Goal: Task Accomplishment & Management: Manage account settings

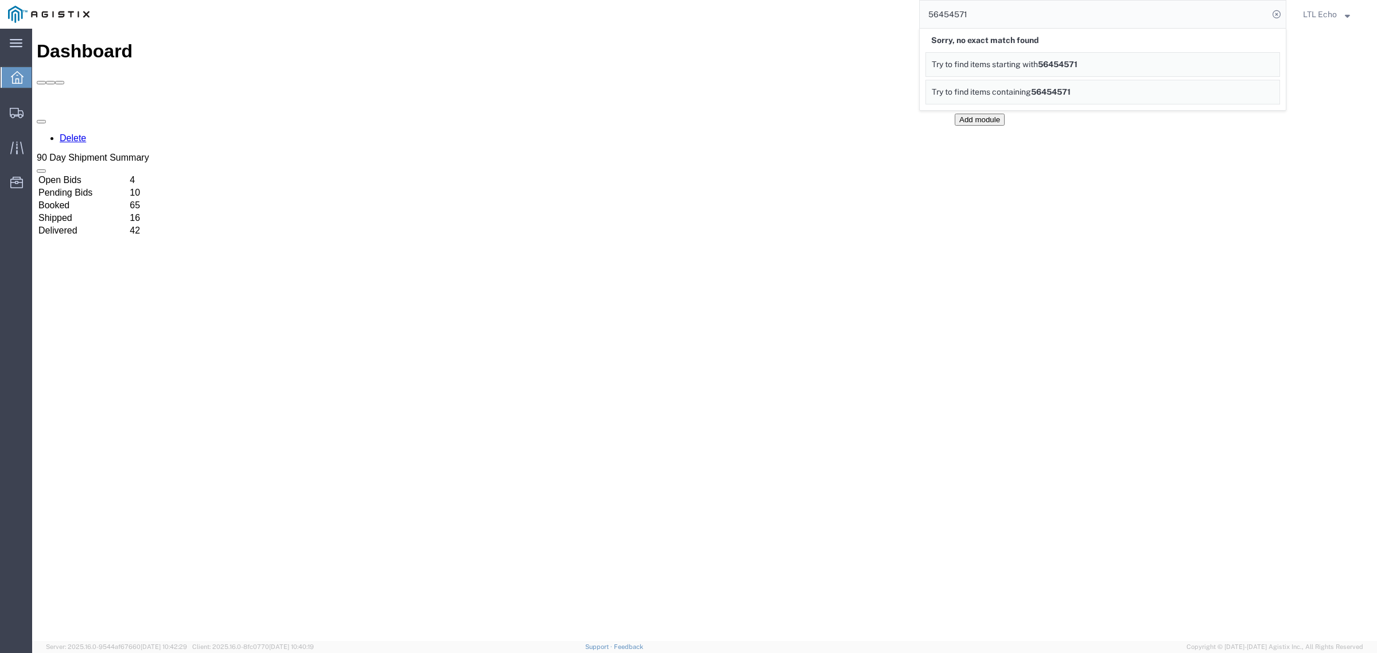
drag, startPoint x: 999, startPoint y: 9, endPoint x: 872, endPoint y: 12, distance: 126.8
click at [872, 12] on div "56454571 Sorry, no exact match found Try to find items starting with 56454571 T…" at bounding box center [692, 14] width 1188 height 29
type input "56469587"
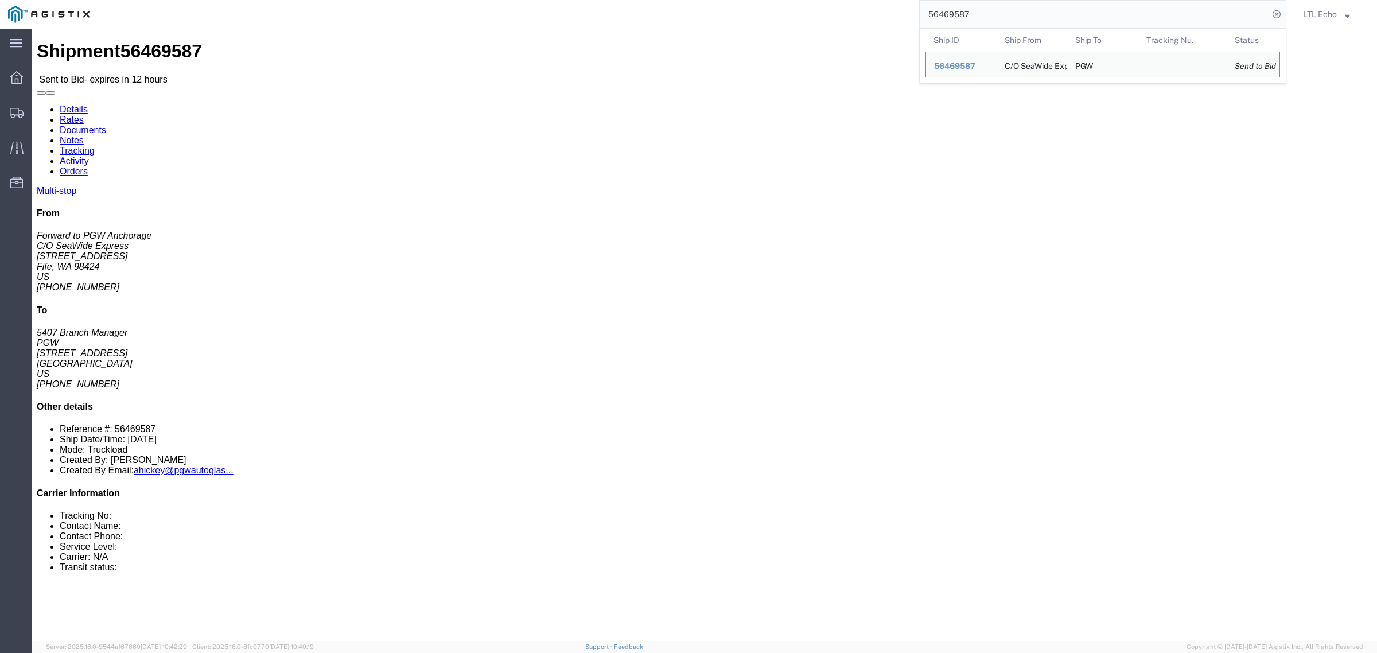
click address "C/O SeaWide Express (Forward to PGW Anchorage) SWE984 [STREET_ADDRESS] [PHONE_N…"
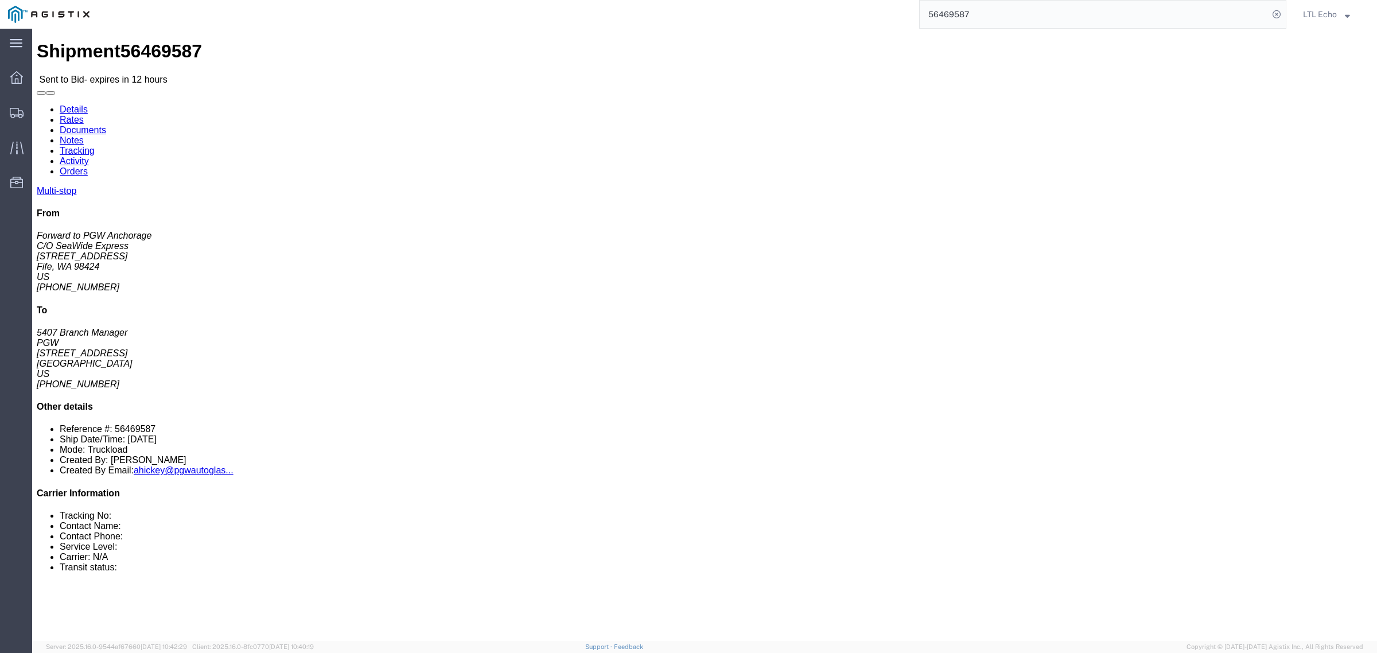
copy address "98424"
click address "PGW (5407 Branch Manager) [STREET_ADDRESS] [PHONE_NUMBER] [EMAIL_ADDRESS][DOMAI…"
copy address "85307"
click link "Notes"
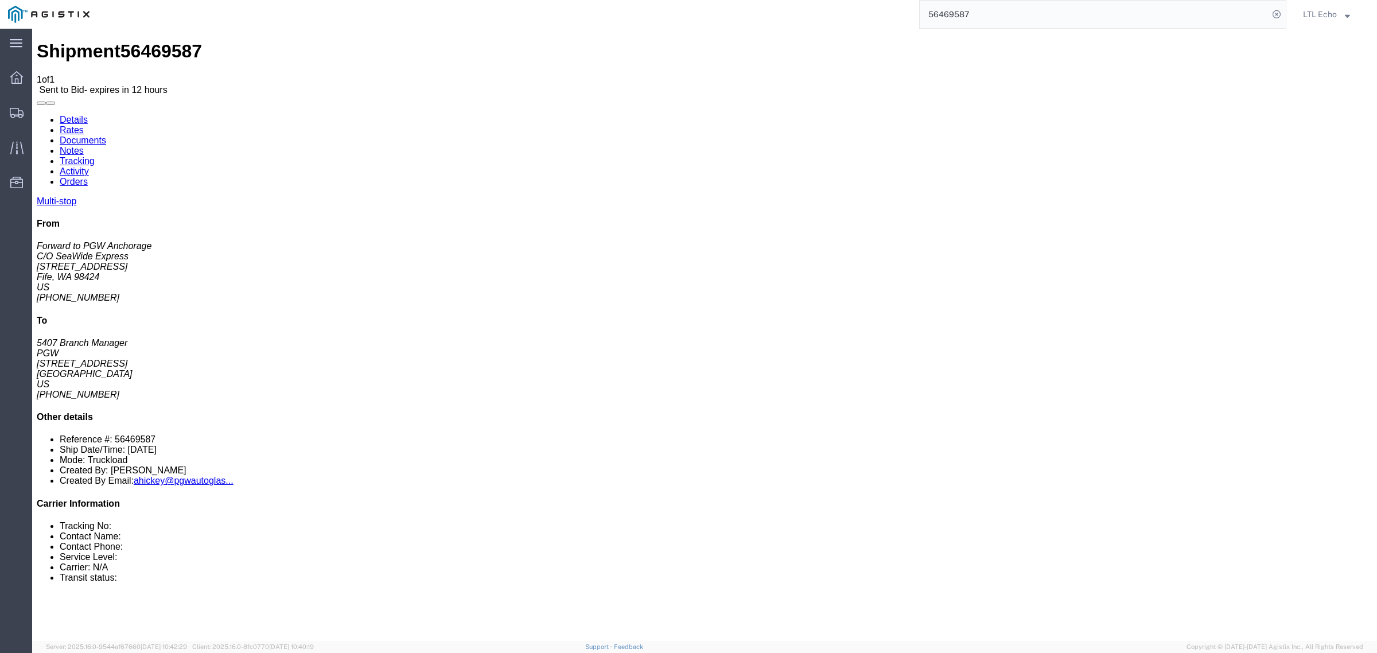
click at [69, 115] on link "Details" at bounding box center [74, 120] width 28 height 10
click link "Notes"
click at [73, 115] on link "Details" at bounding box center [74, 120] width 28 height 10
click button "Enter / Modify Bid"
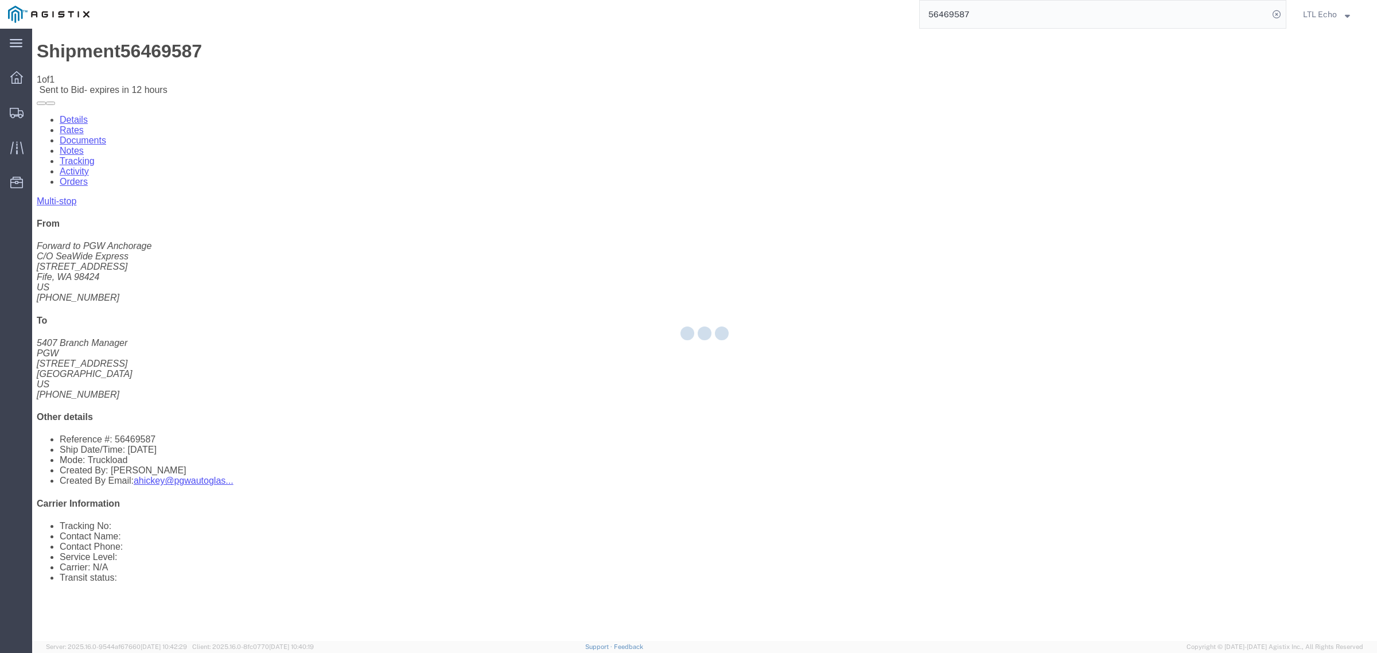
select select "4622"
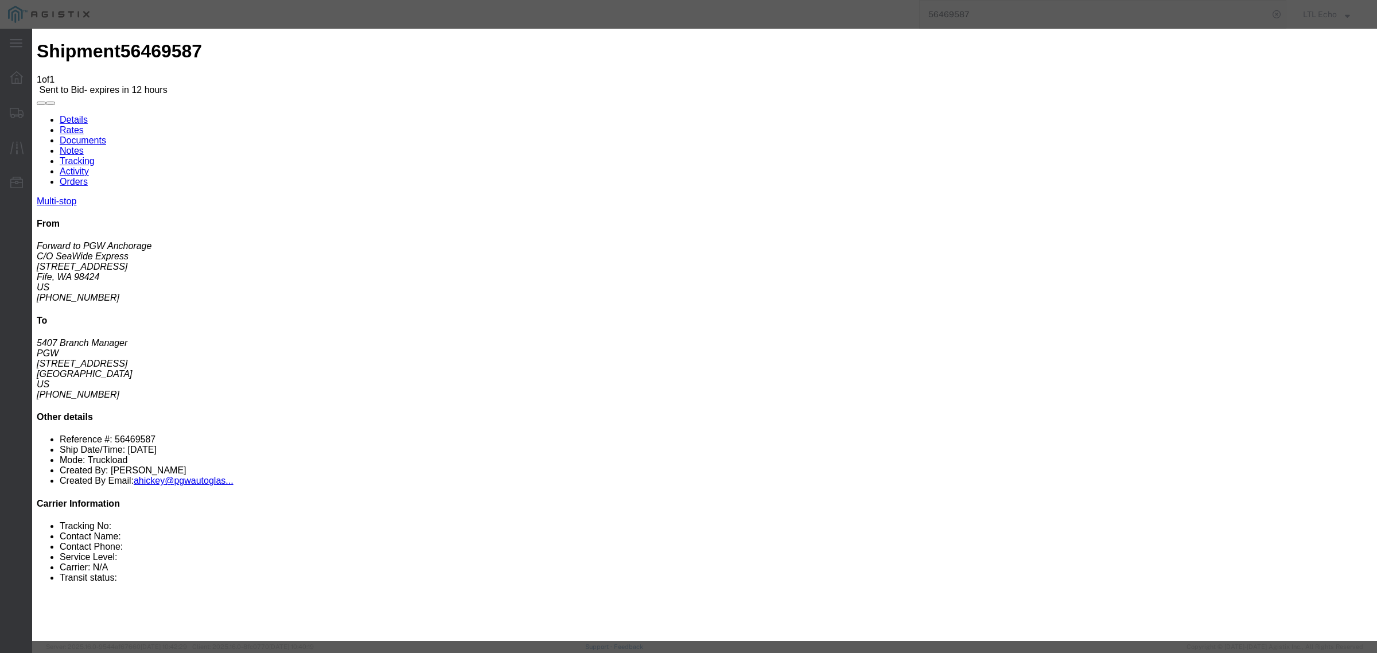
click link "ks_ga - Echo Global Logistics - TL Standard 3 - 5 Day"
drag, startPoint x: 921, startPoint y: 104, endPoint x: 857, endPoint y: 134, distance: 70.3
click div "Vendor Select Echo Global Logistics Service Level Select TL Standard 3 - 5 Day …"
type input "56469587"
drag, startPoint x: 934, startPoint y: 236, endPoint x: 847, endPoint y: 242, distance: 88.0
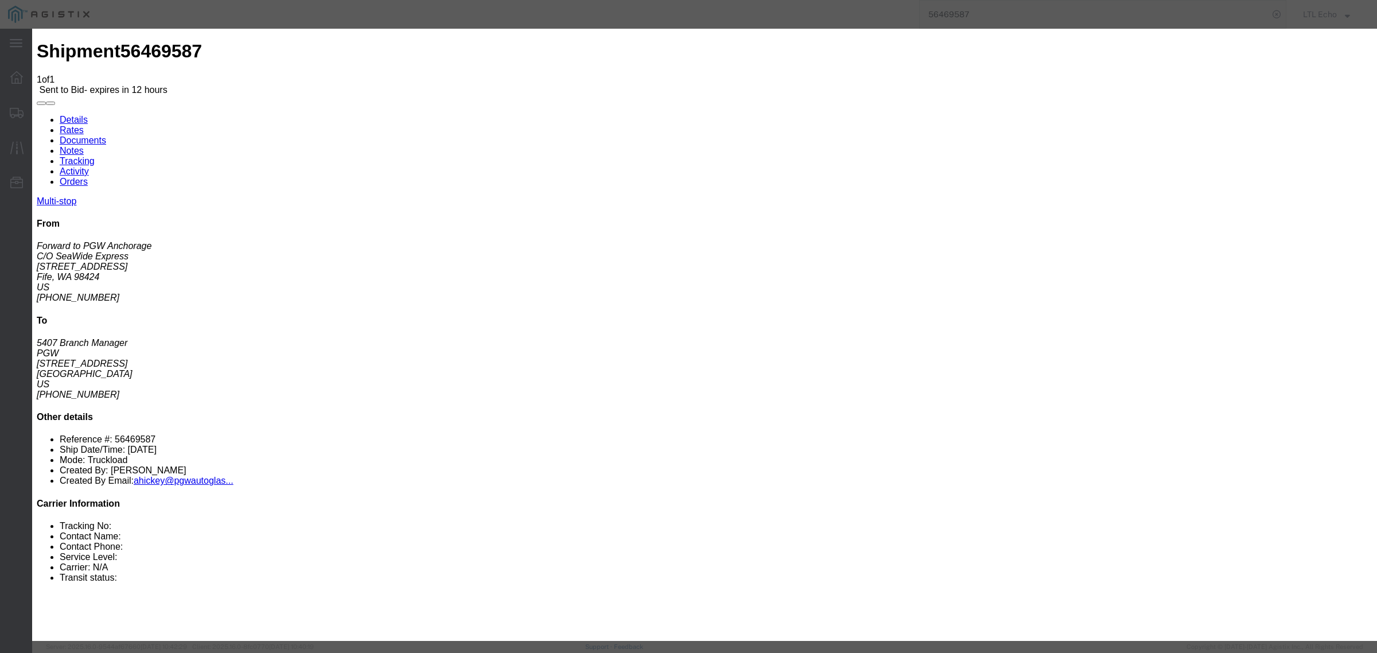
click div "Select 2 Day Service 3 Axle Winch Truck 3 to 5 Day Service 96L Domestic Flat Ra…"
type input "1950"
click button "Submit"
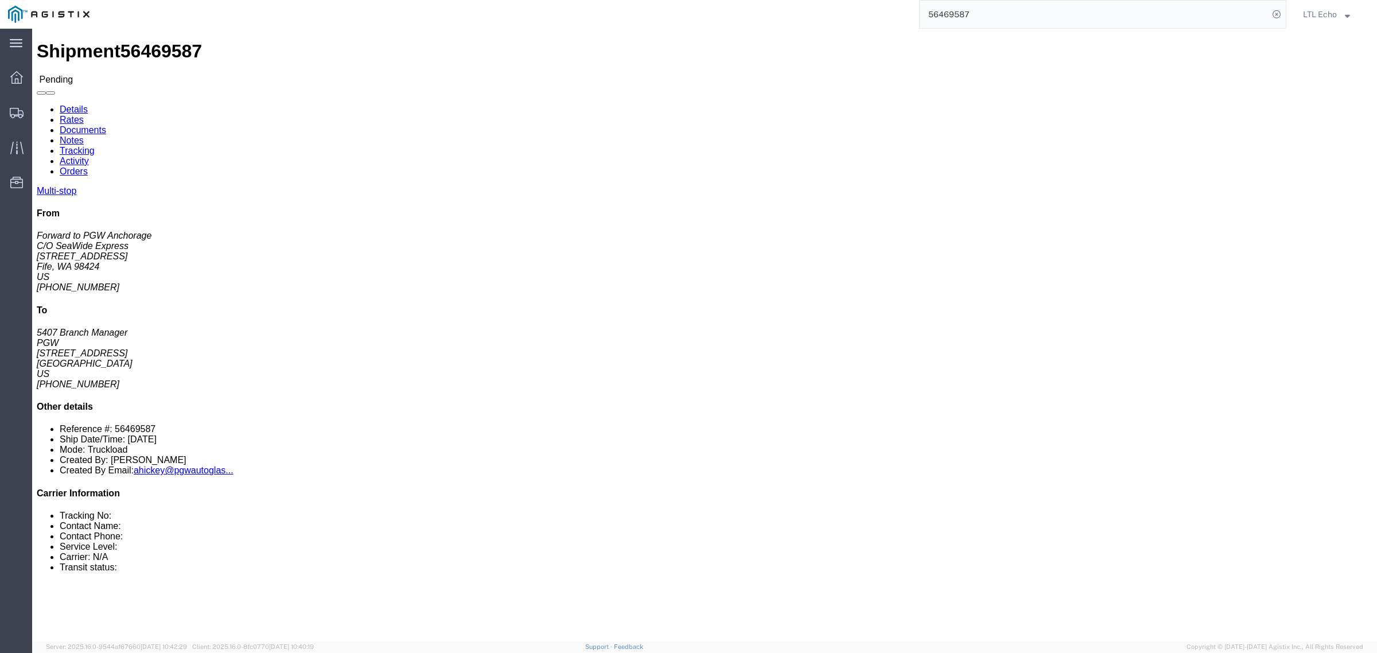
click link "Rates"
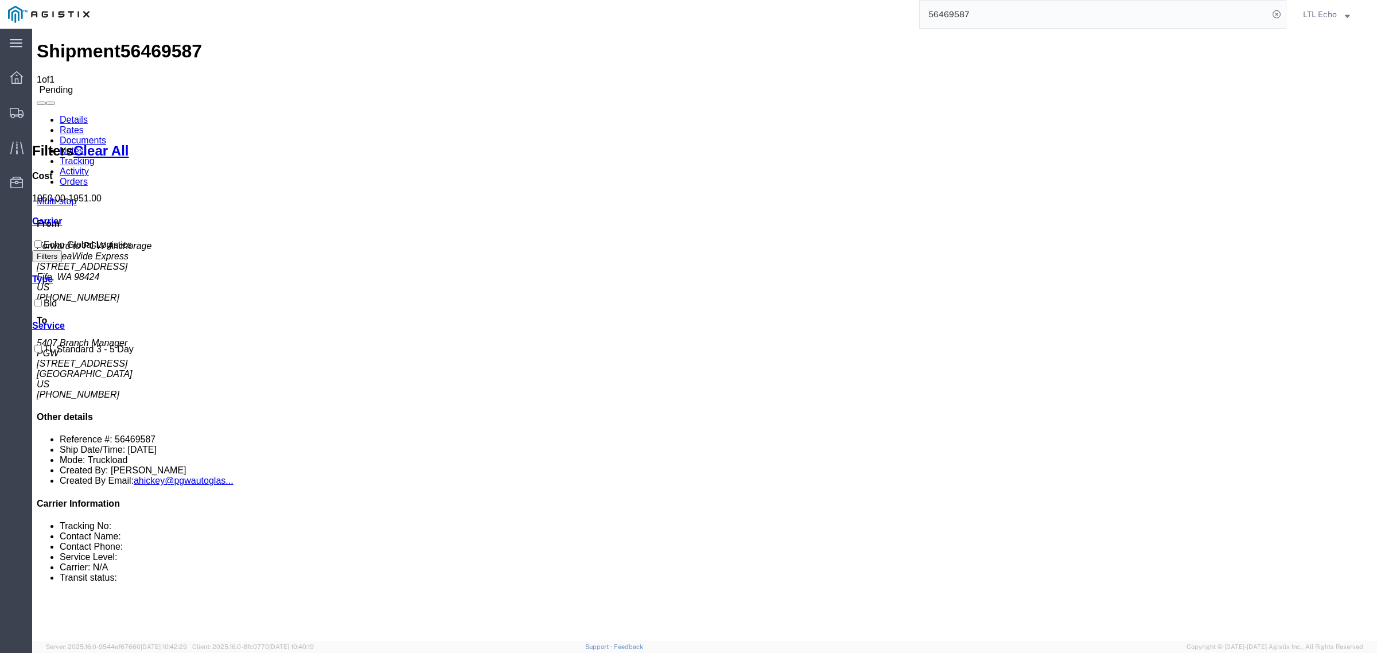
click at [68, 115] on link "Details" at bounding box center [74, 120] width 28 height 10
click button "Enter / Modify Bid"
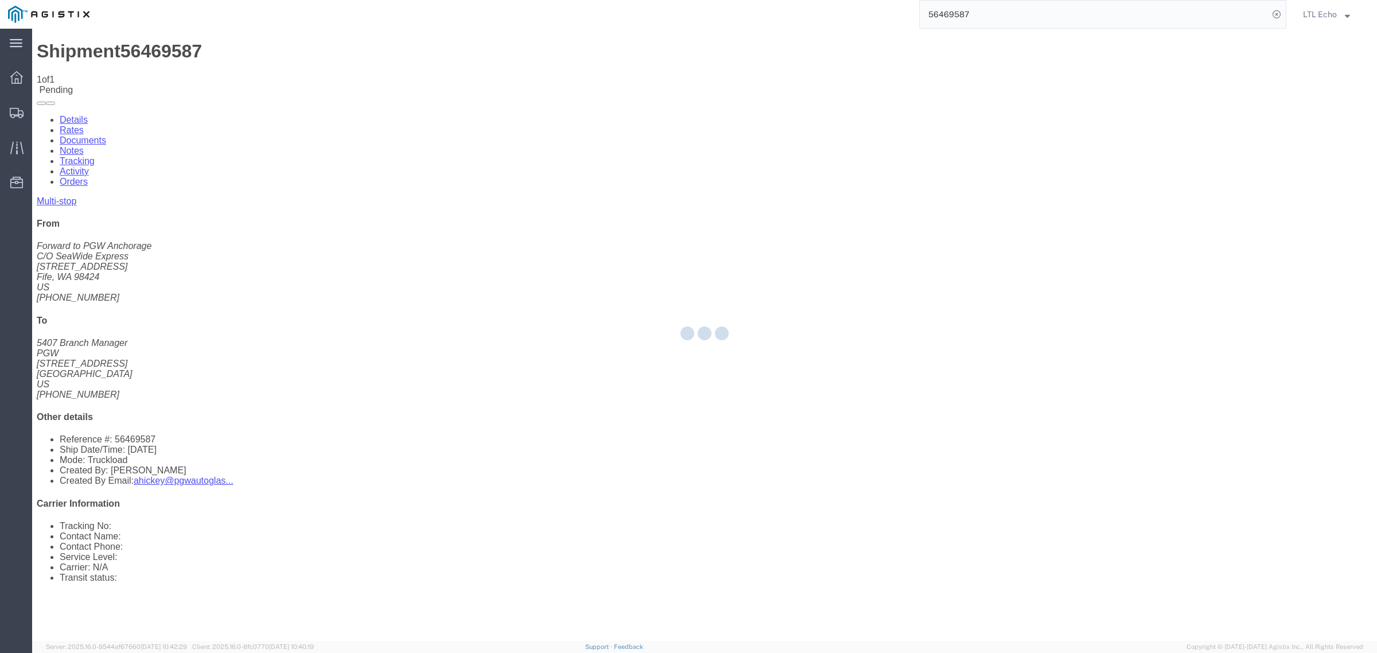
select select "4622"
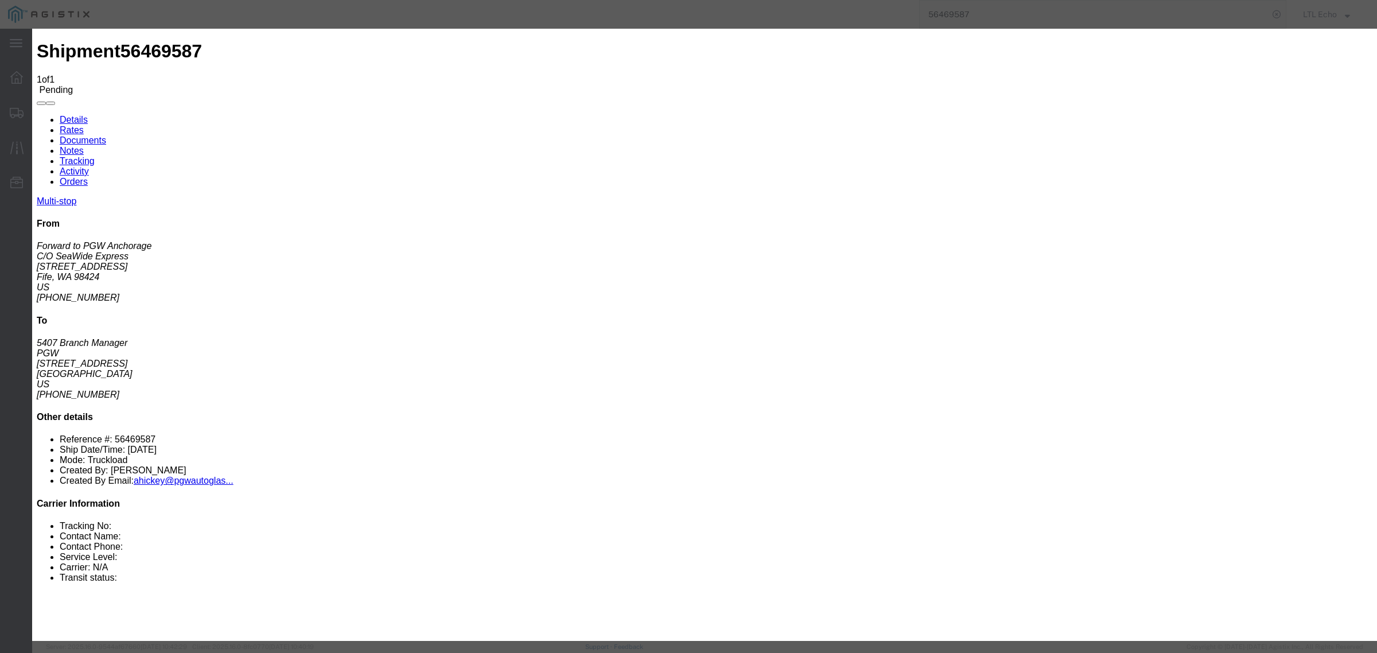
click link "56469587 - Echo Global Logistics - TL Standard 3 - 5 Day"
drag, startPoint x: 916, startPoint y: 232, endPoint x: 829, endPoint y: 245, distance: 87.5
click div "Select 2 Day Service 3 Axle Winch Truck 3 to 5 Day Service 96L Domestic Flat Ra…"
type input "1925"
click textarea
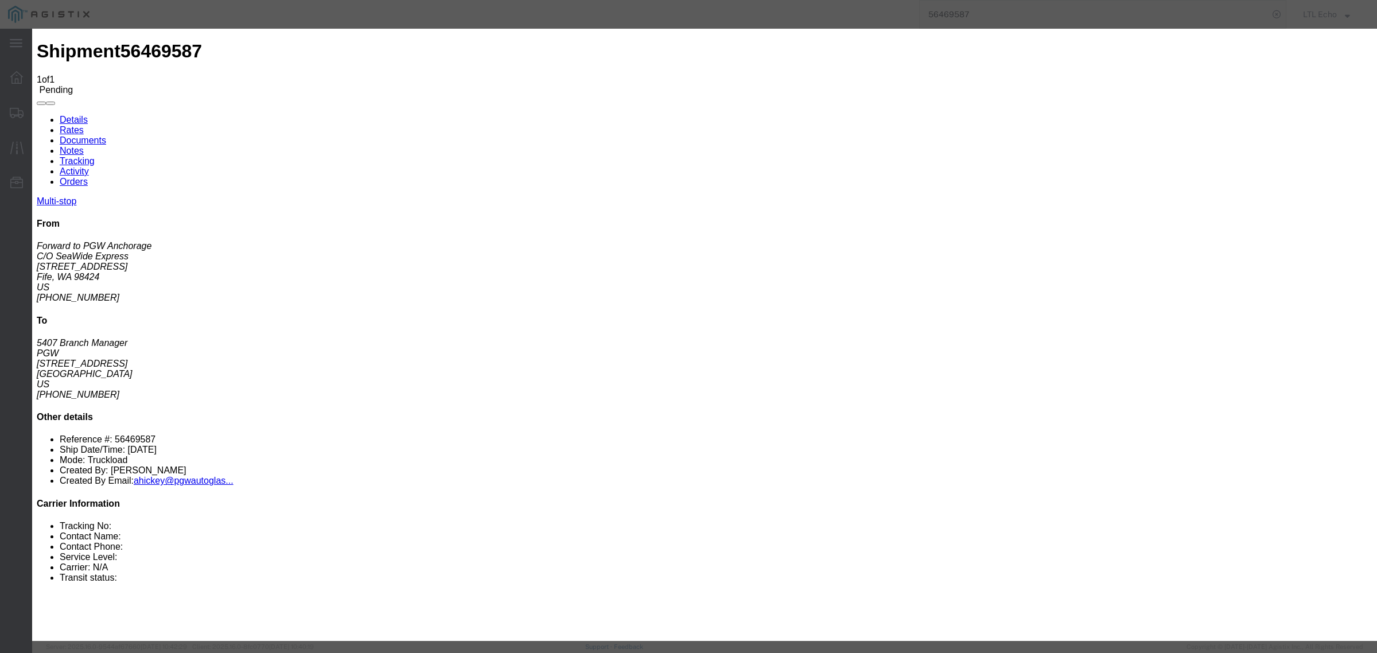
click button "Submit"
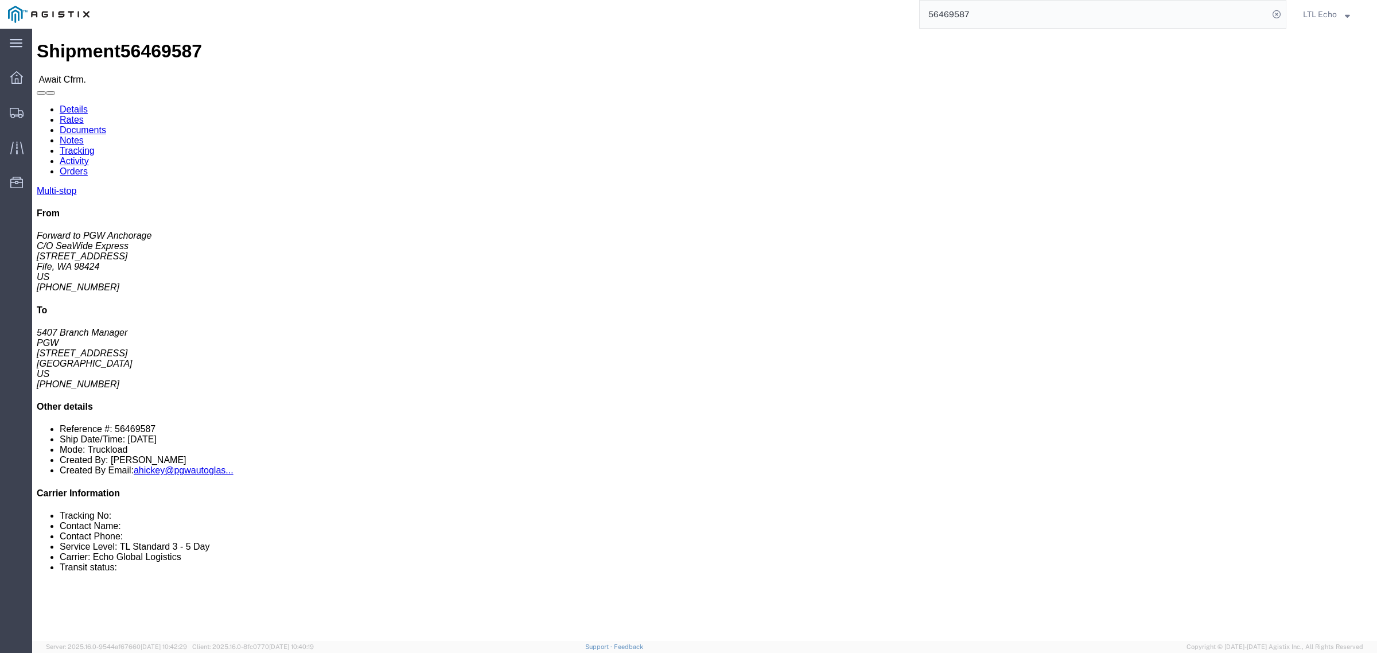
drag, startPoint x: 115, startPoint y: 139, endPoint x: 495, endPoint y: 7, distance: 402.3
click address "C/O SeaWide Express (Forward to PGW Anchorage) SWE984 [STREET_ADDRESS] [PHONE_N…"
copy address "[STREET_ADDRESS]"
click address "C/O SeaWide Express (Forward to PGW Anchorage) SWE984 [STREET_ADDRESS] [PHONE_N…"
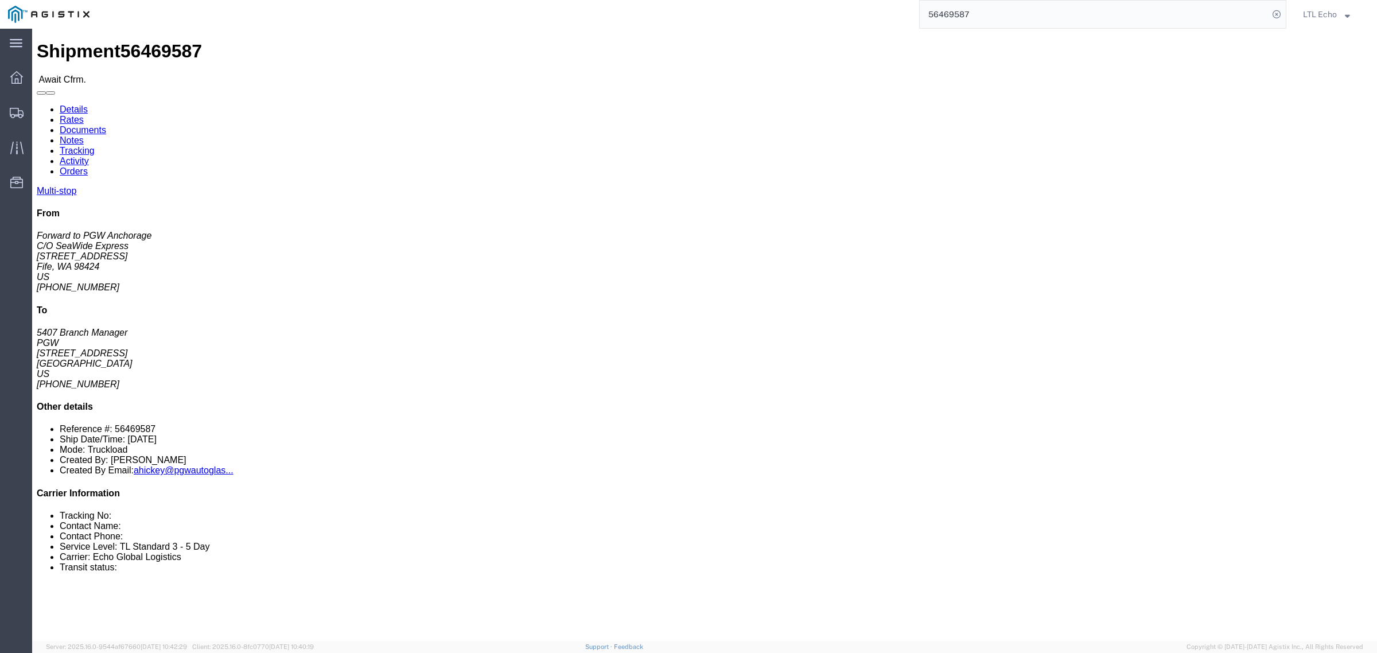
drag, startPoint x: 108, startPoint y: 135, endPoint x: 9, endPoint y: 135, distance: 99.2
click div "Ship From C/O SeaWide Express (Forward to PGW Anchorage) SWE984 [STREET_ADDRESS…"
copy address "[STREET_ADDRESS]"
click address "C/O SeaWide Express (Forward to PGW Anchorage) SWE984 [STREET_ADDRESS] [PHONE_N…"
drag, startPoint x: 95, startPoint y: 113, endPoint x: 11, endPoint y: 111, distance: 83.2
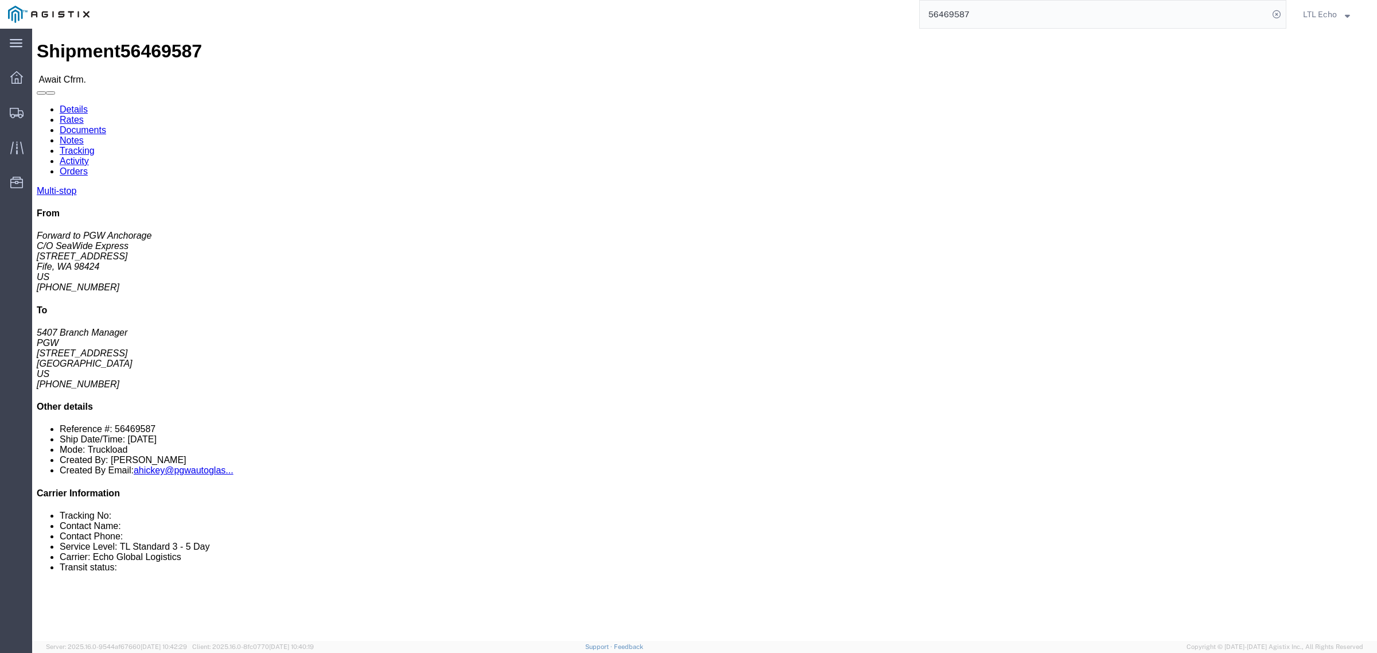
click address "C/O SeaWide Express (Forward to PGW Anchorage) SWE984 [STREET_ADDRESS] [PHONE_N…"
copy address "C/O SeaWide Express"
click b "56469587"
copy b "56469587"
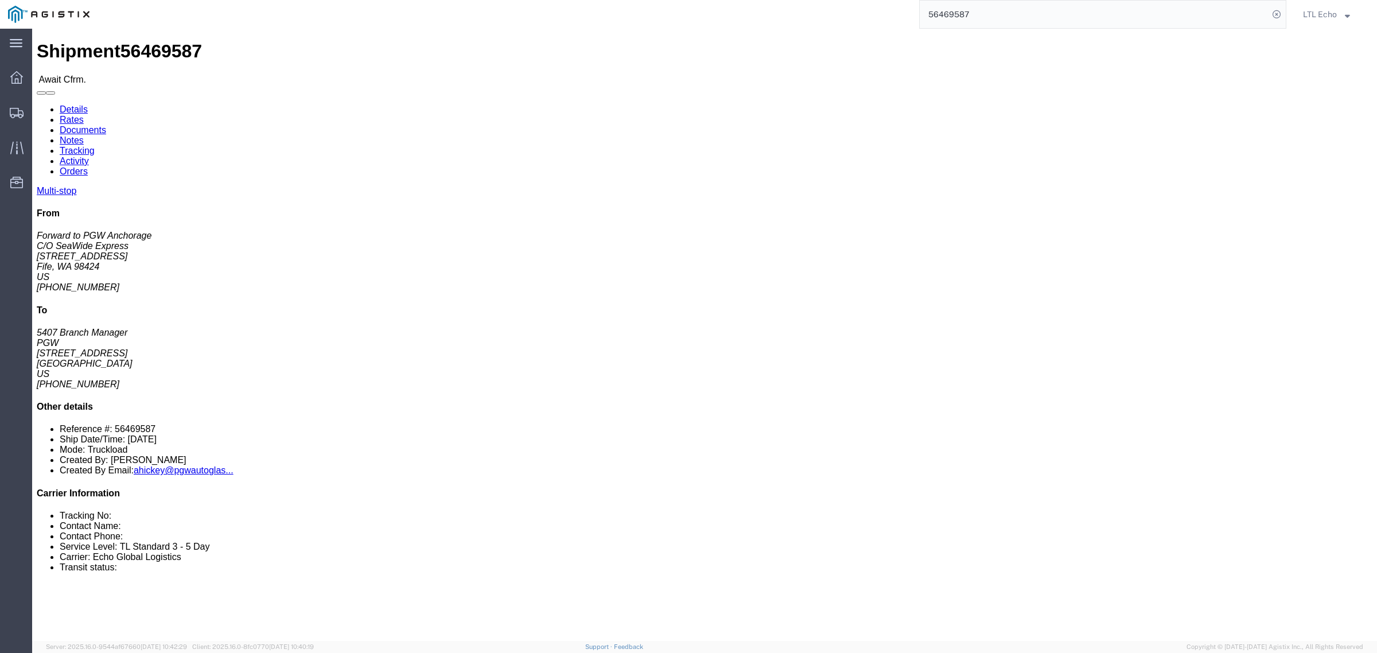
drag, startPoint x: 226, startPoint y: 340, endPoint x: 279, endPoint y: 345, distance: 53.0
click div "[STREET_ADDRESS][PERSON_NAME]"
copy div "[STREET_ADDRESS][PERSON_NAME]"
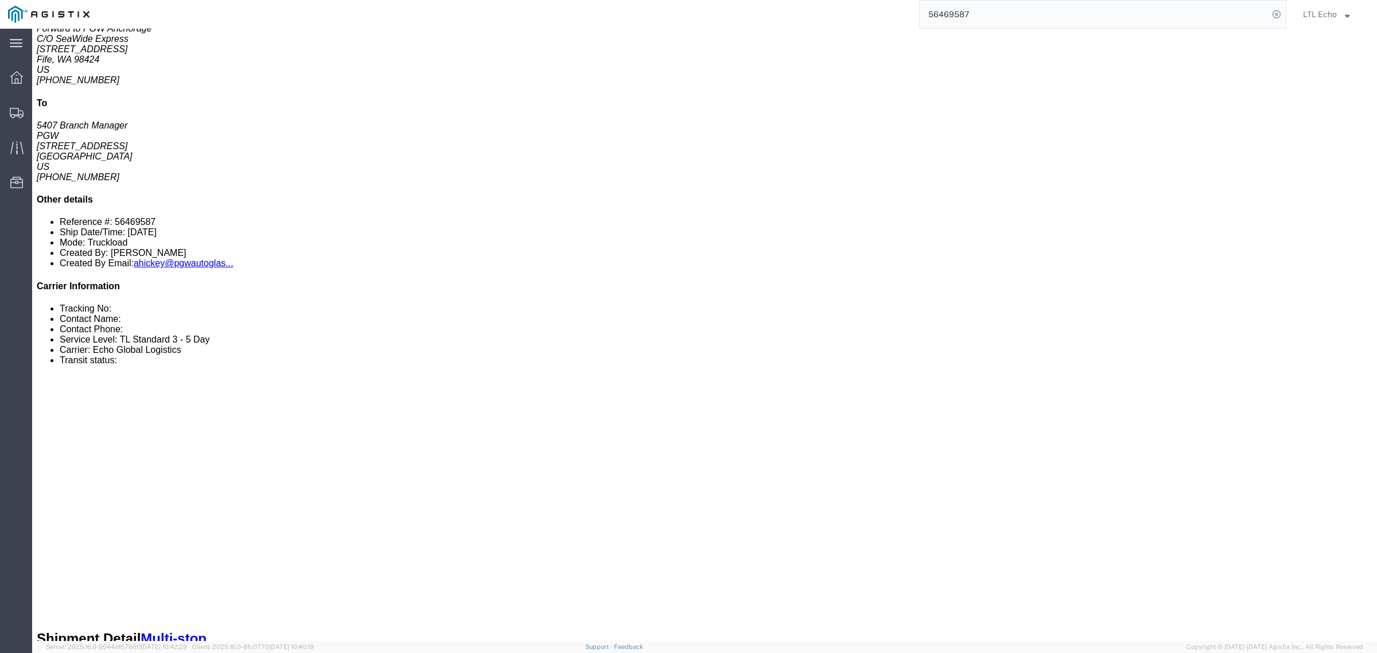
scroll to position [64, 0]
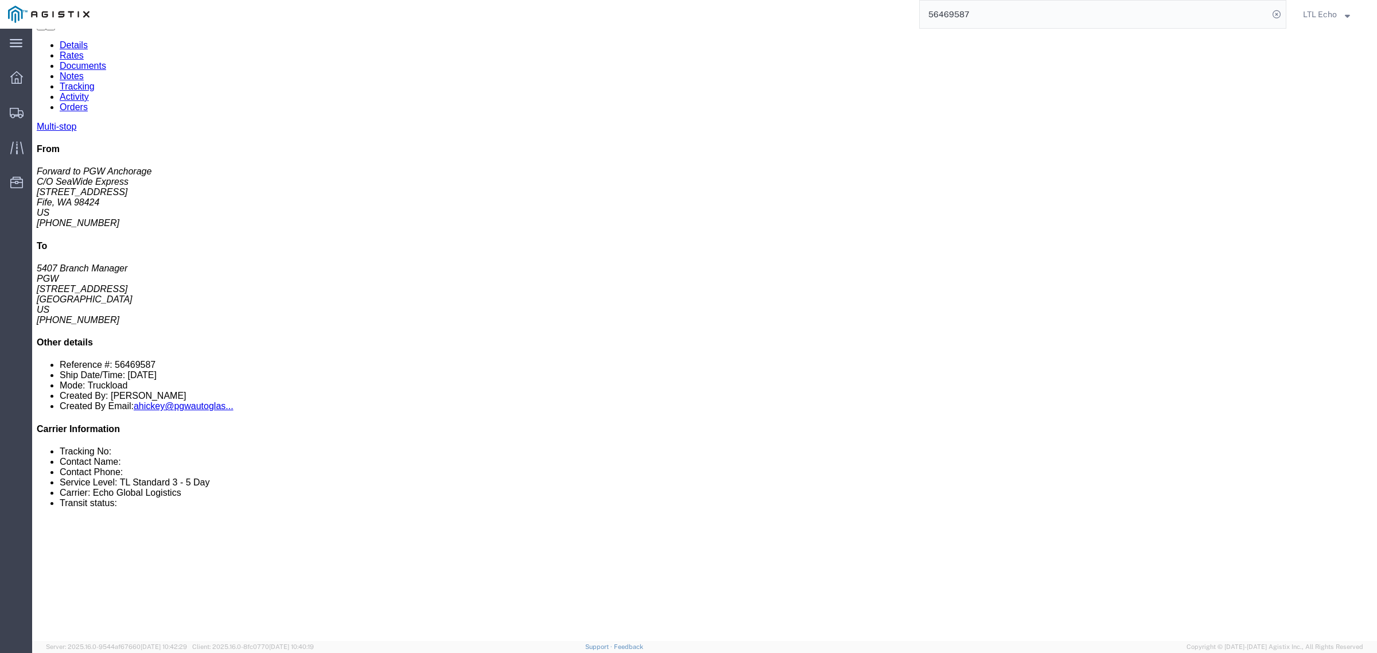
click div "Phone Nu.: [PHONE_NUMBER]"
drag, startPoint x: 681, startPoint y: 264, endPoint x: 735, endPoint y: 263, distance: 53.9
click div "Phone Nu.: [PHONE_NUMBER]"
copy div "[PHONE_NUMBER]"
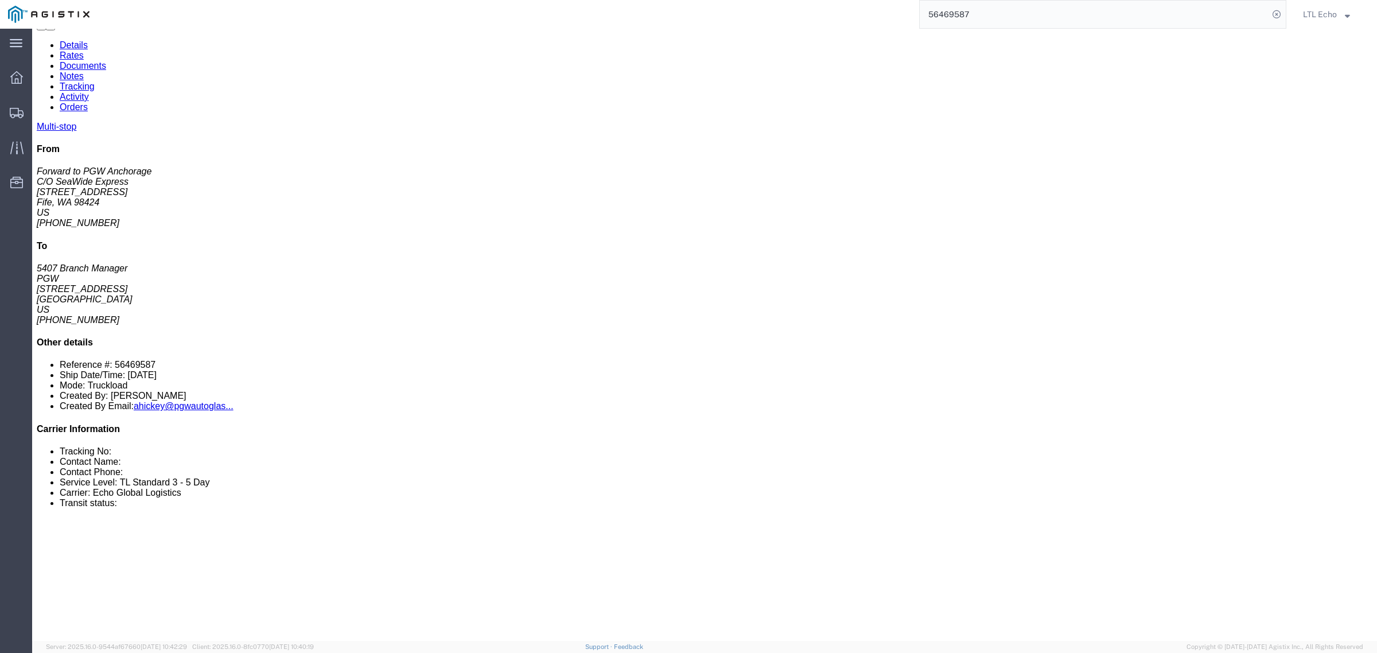
drag, startPoint x: 662, startPoint y: 278, endPoint x: 777, endPoint y: 280, distance: 114.7
click div "Email: [EMAIL_ADDRESS][DOMAIN_NAME]"
copy div "[EMAIL_ADDRESS][DOMAIN_NAME]"
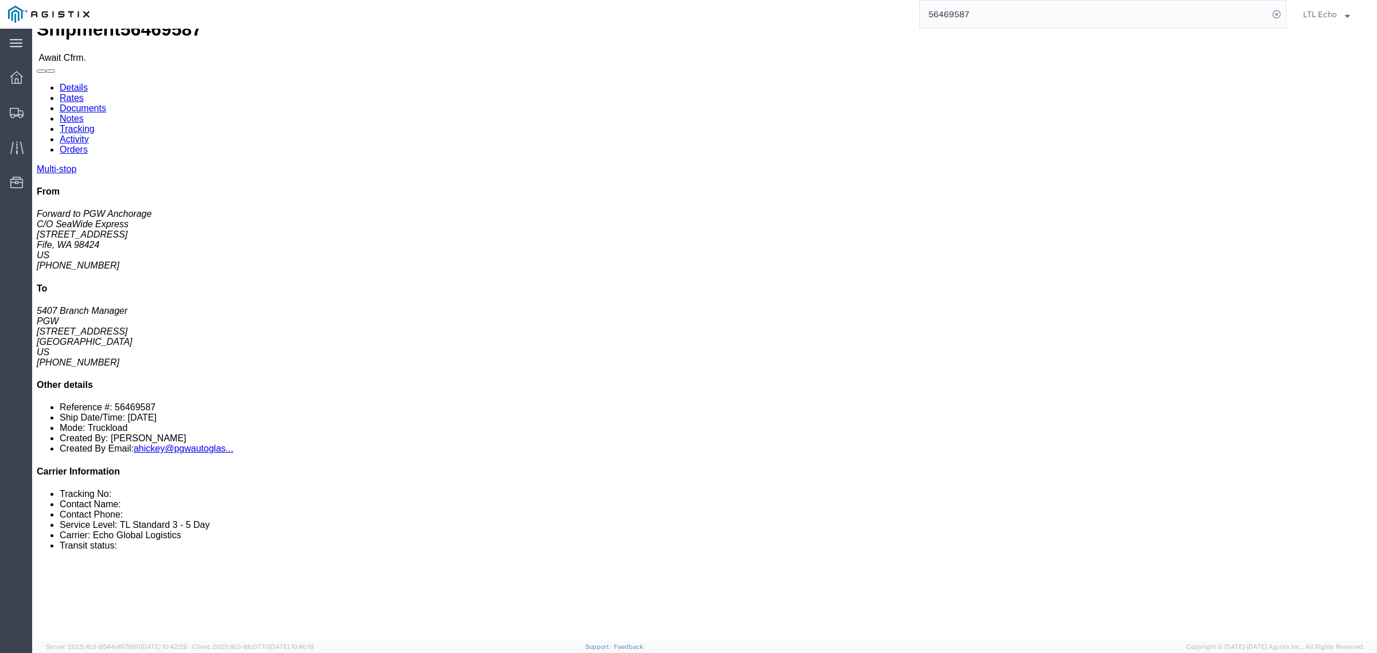
scroll to position [0, 0]
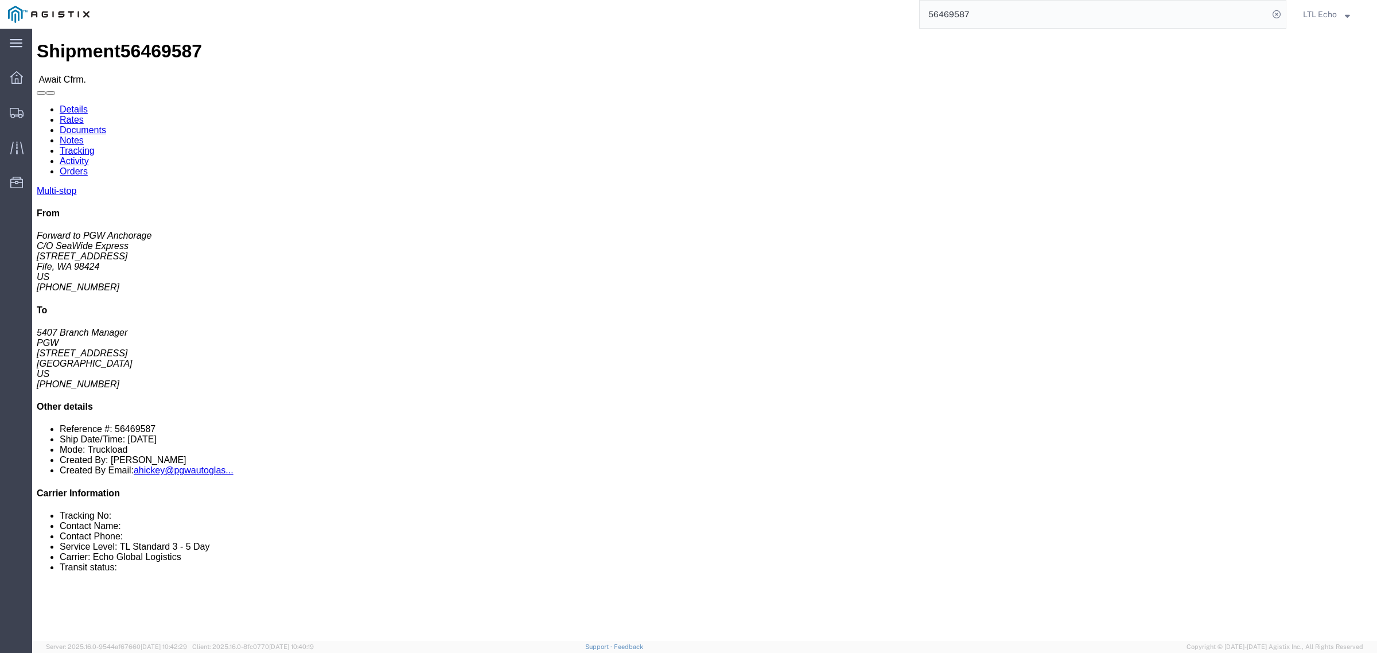
click div "References Bill Of Lading: 56469587 Edit References Select Account Type Activit…"
copy b "56469587"
drag, startPoint x: 222, startPoint y: 364, endPoint x: 308, endPoint y: 367, distance: 86.1
click td "PGW [STREET_ADDRESS]"
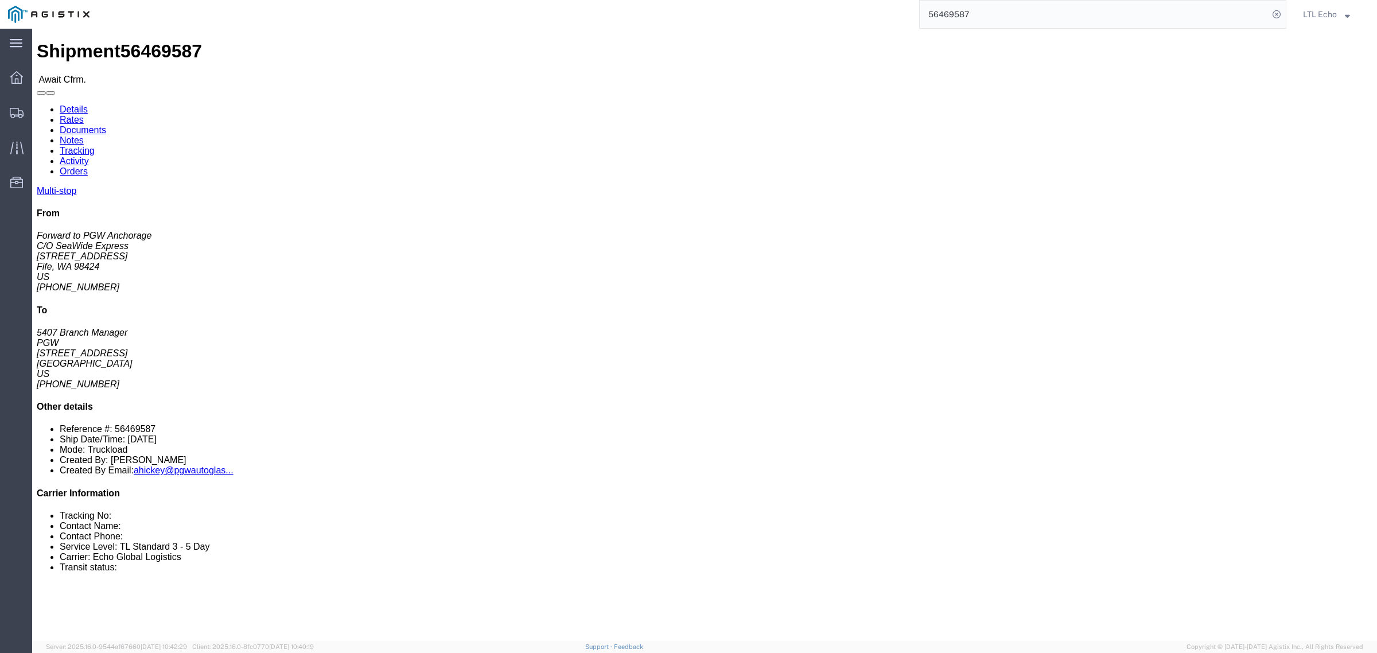
click link "Documents"
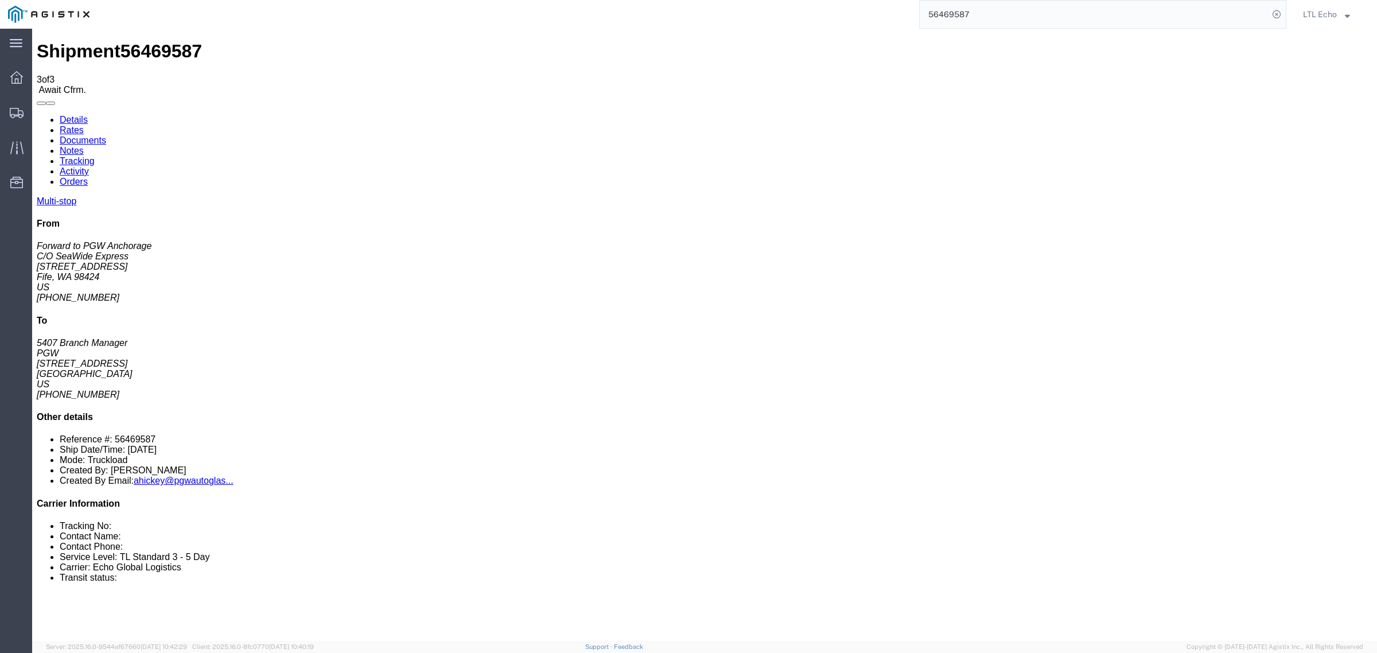
click at [70, 115] on link "Details" at bounding box center [74, 120] width 28 height 10
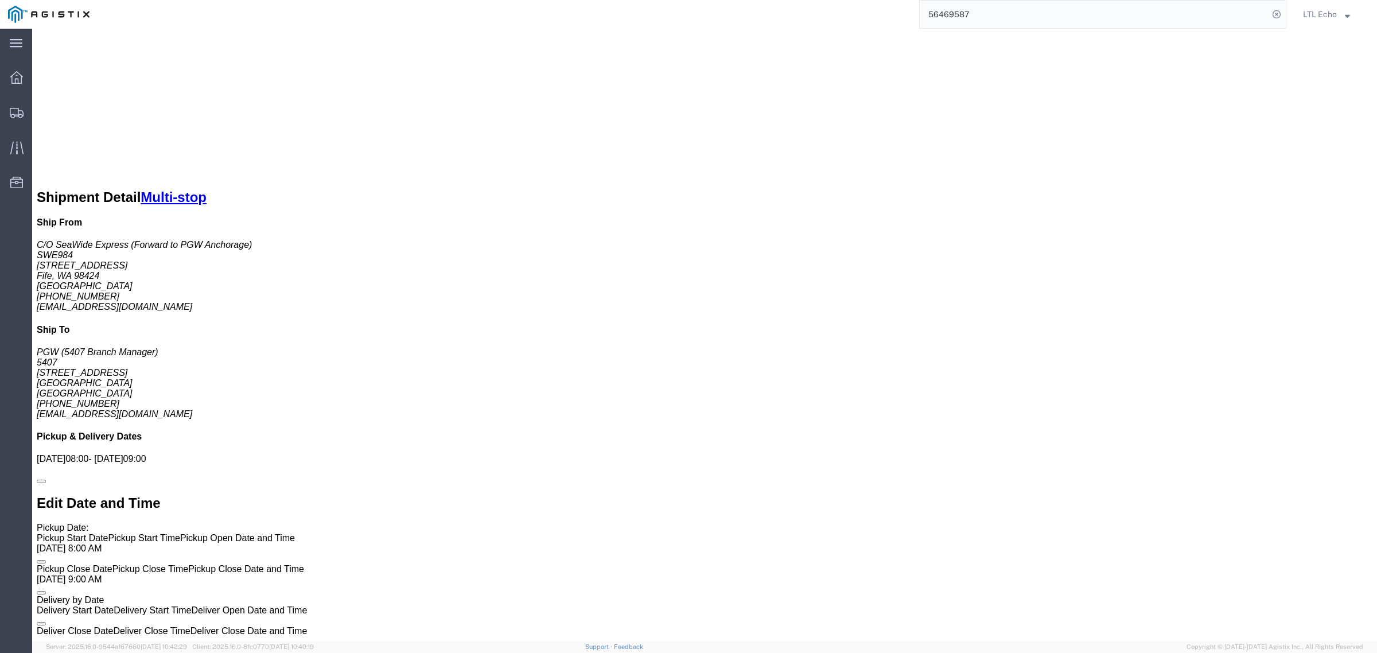
scroll to position [789, 0]
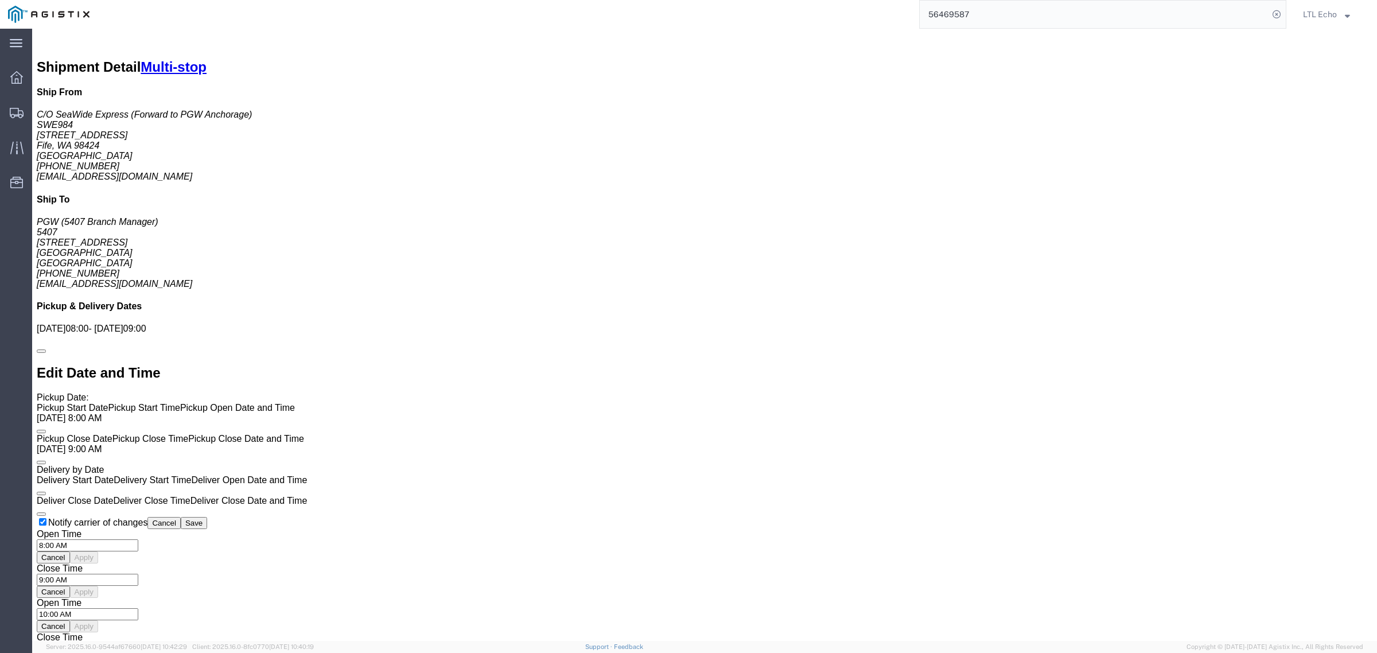
click link "Rates"
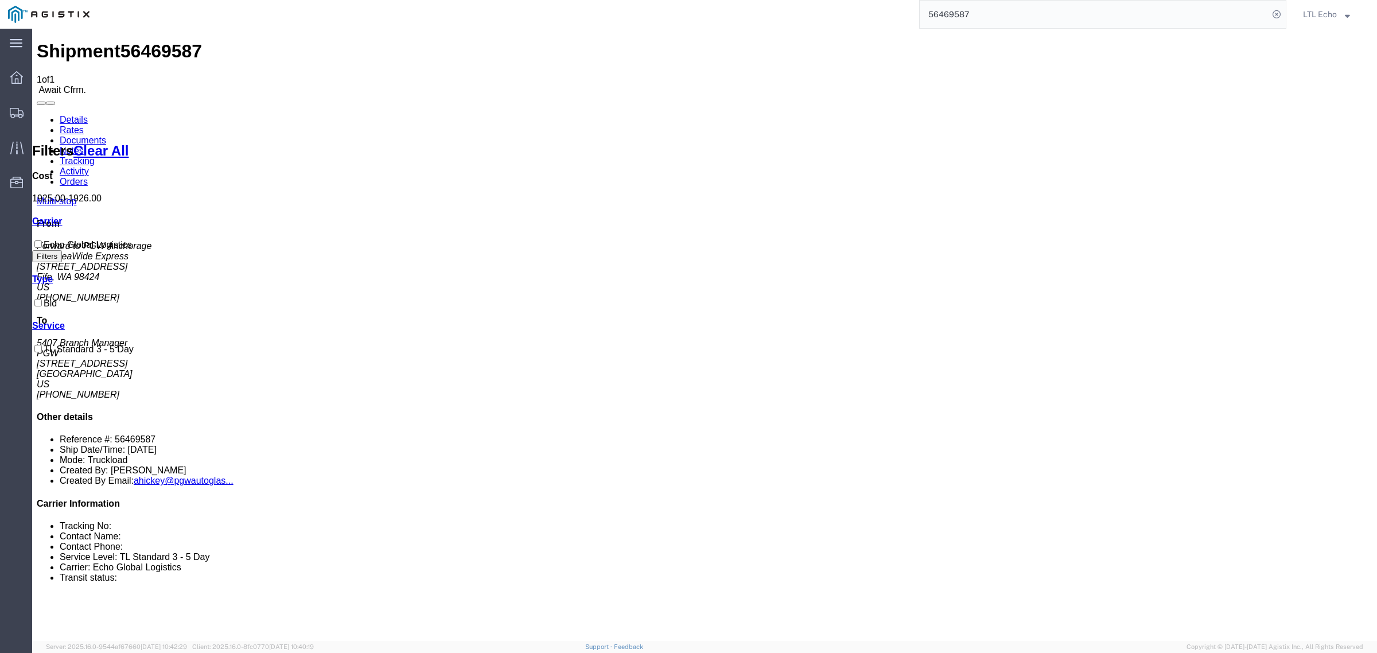
click at [64, 115] on link "Details" at bounding box center [74, 120] width 28 height 10
click b "56469587"
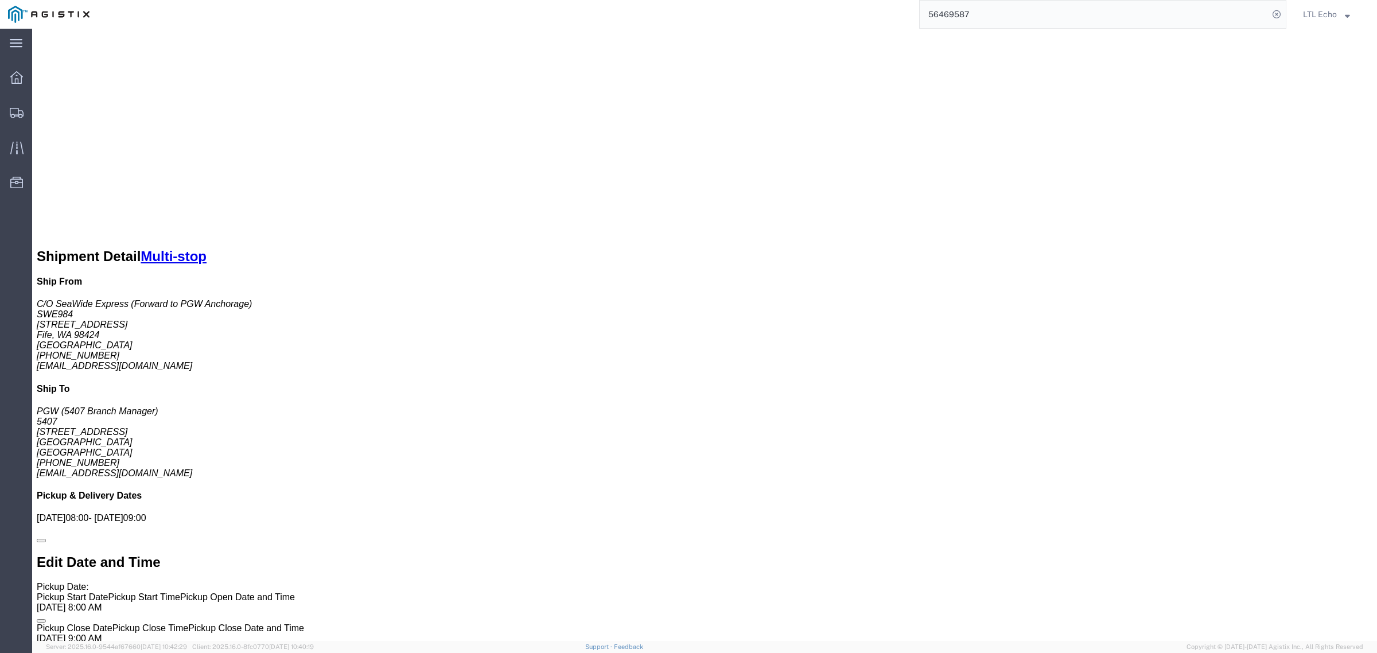
scroll to position [469, 0]
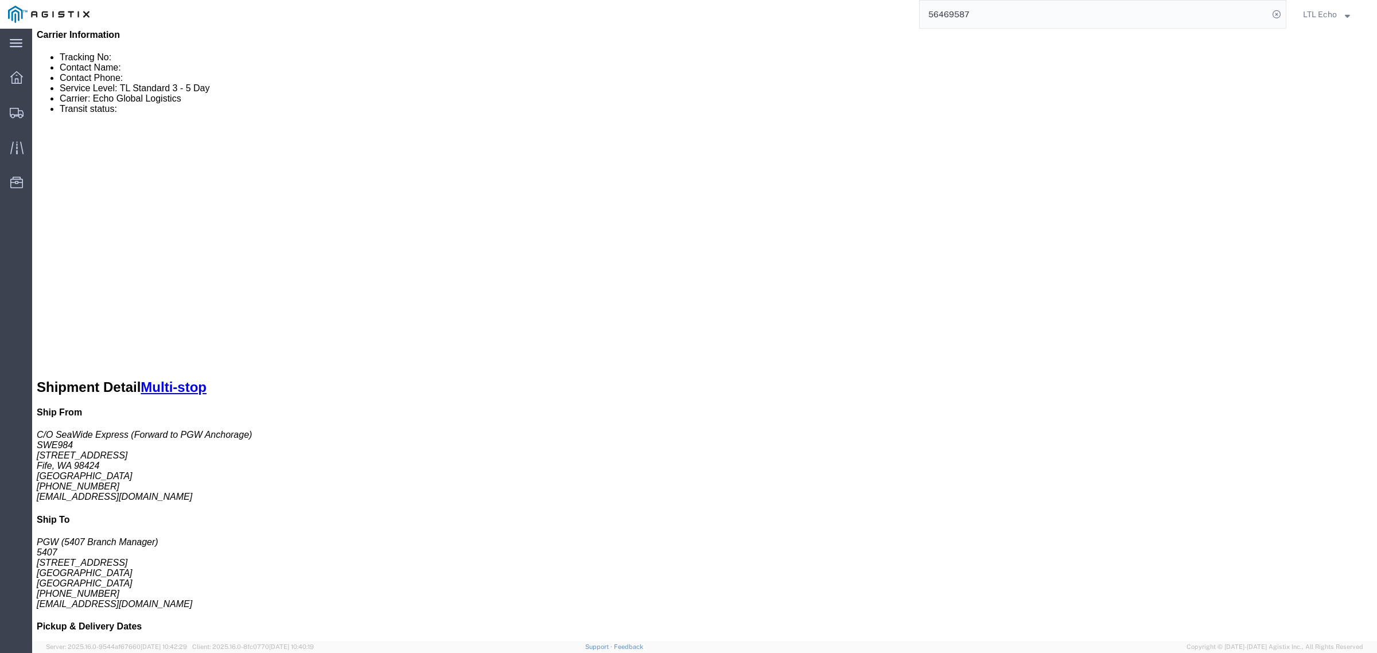
drag, startPoint x: 158, startPoint y: 184, endPoint x: 92, endPoint y: 188, distance: 66.6
click p "Cost Center: 5407 Rack Returns Cost Center Number: 5407-7100-72000-0000"
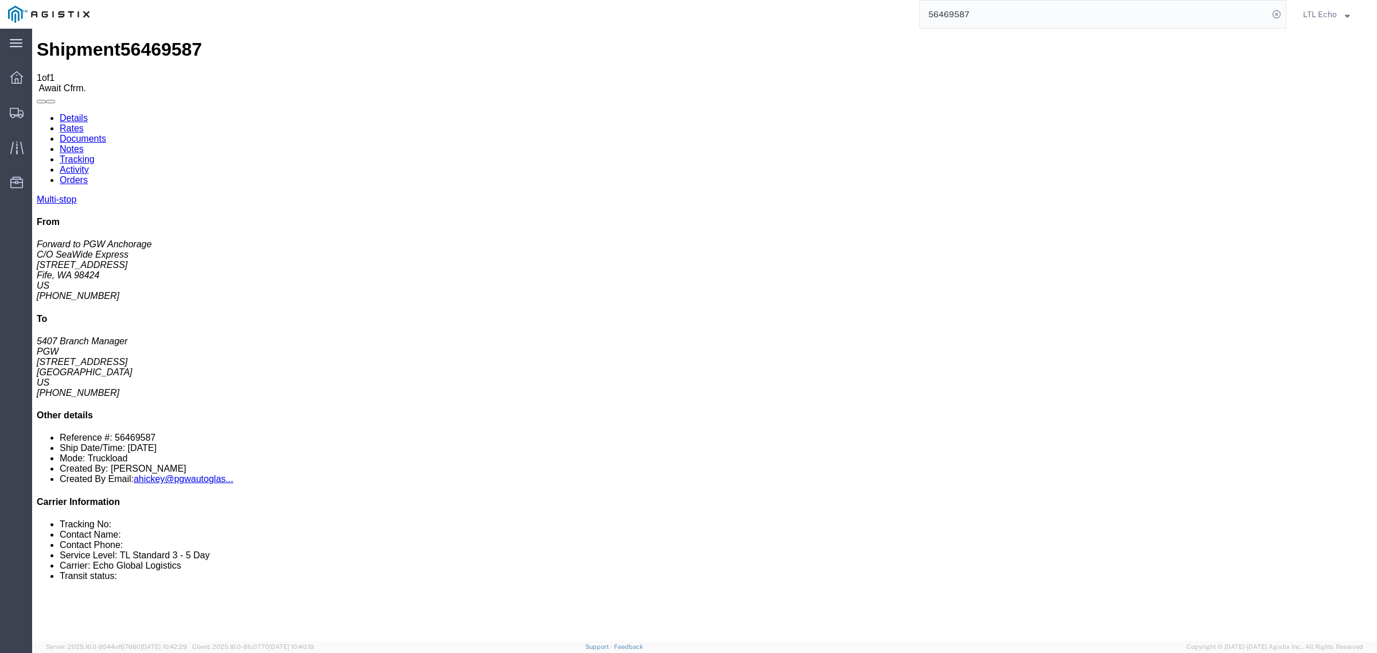
scroll to position [0, 0]
click link "Confirm"
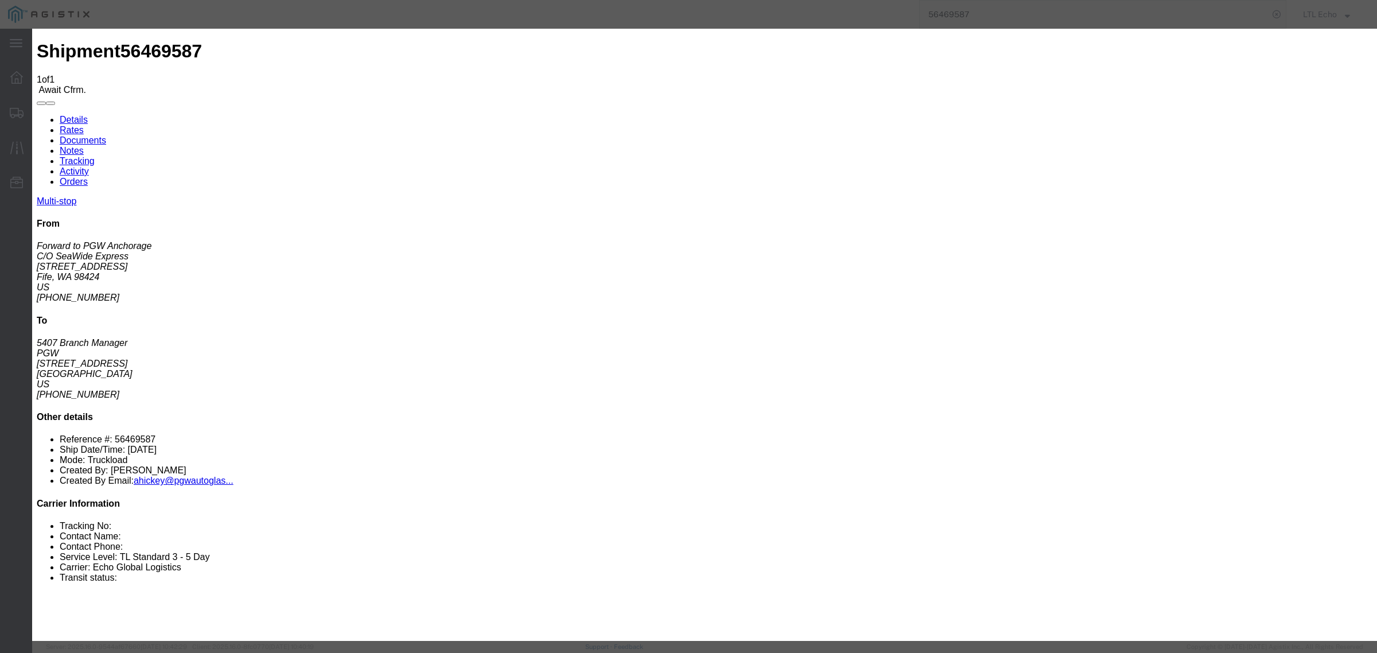
click input "checkbox"
checkbox input "true"
type input "LTL Echo"
type input "+ 8005116111"
click input "text"
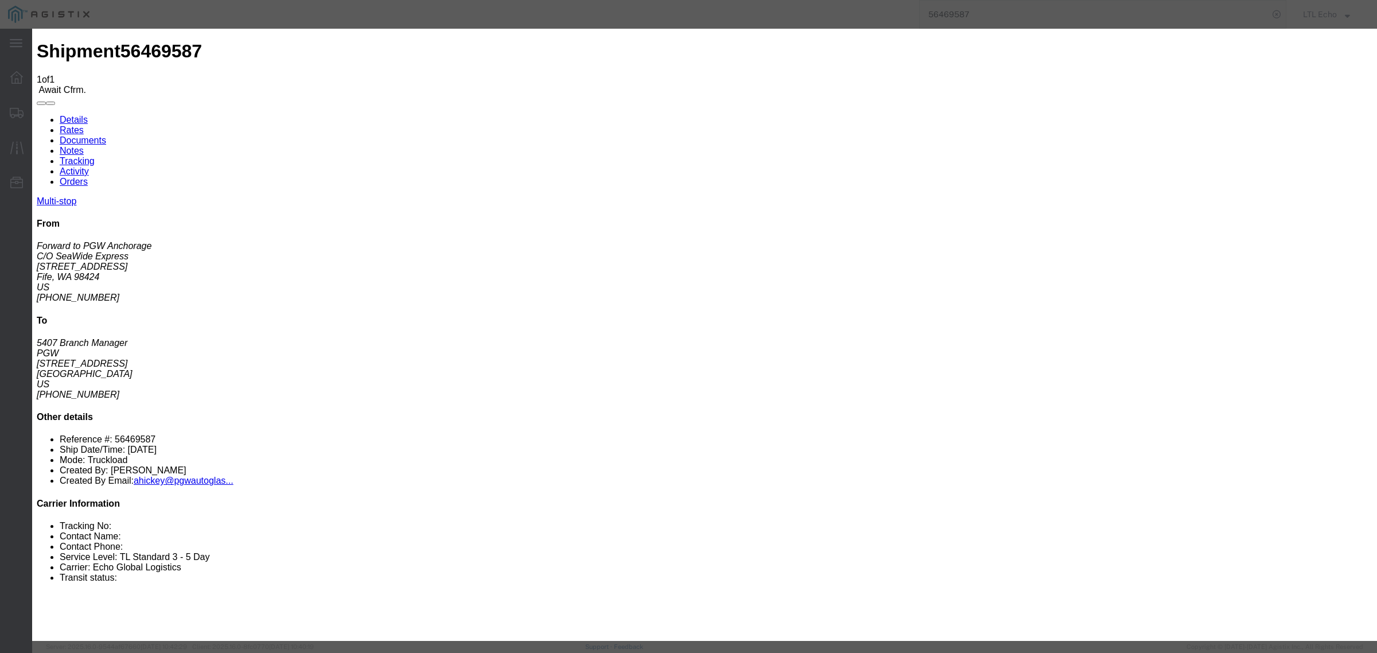
paste input "63868458"
type input "63868458"
click button "Submit"
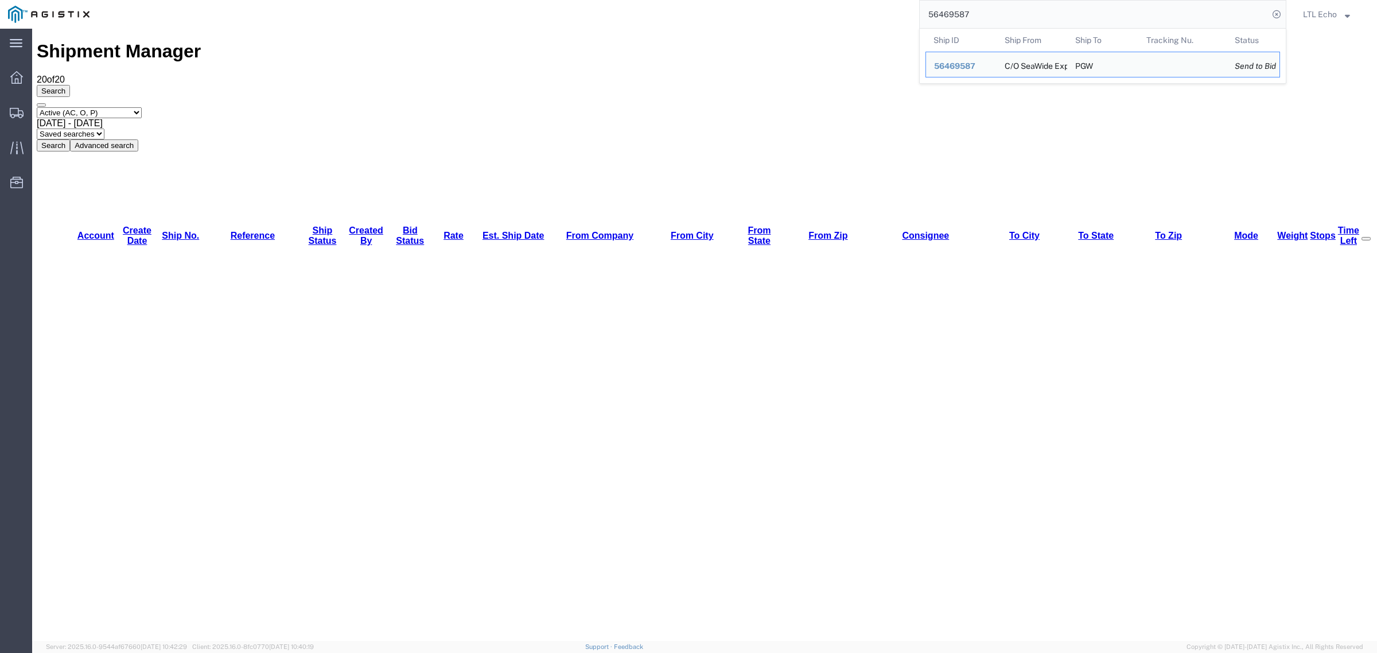
click at [1017, 12] on input "56469587" at bounding box center [1093, 15] width 349 height 28
click at [954, 18] on input "56469587" at bounding box center [1093, 15] width 349 height 28
click at [955, 18] on input "56469587" at bounding box center [1093, 15] width 349 height 28
click at [1002, 14] on input "56469587" at bounding box center [1093, 15] width 349 height 28
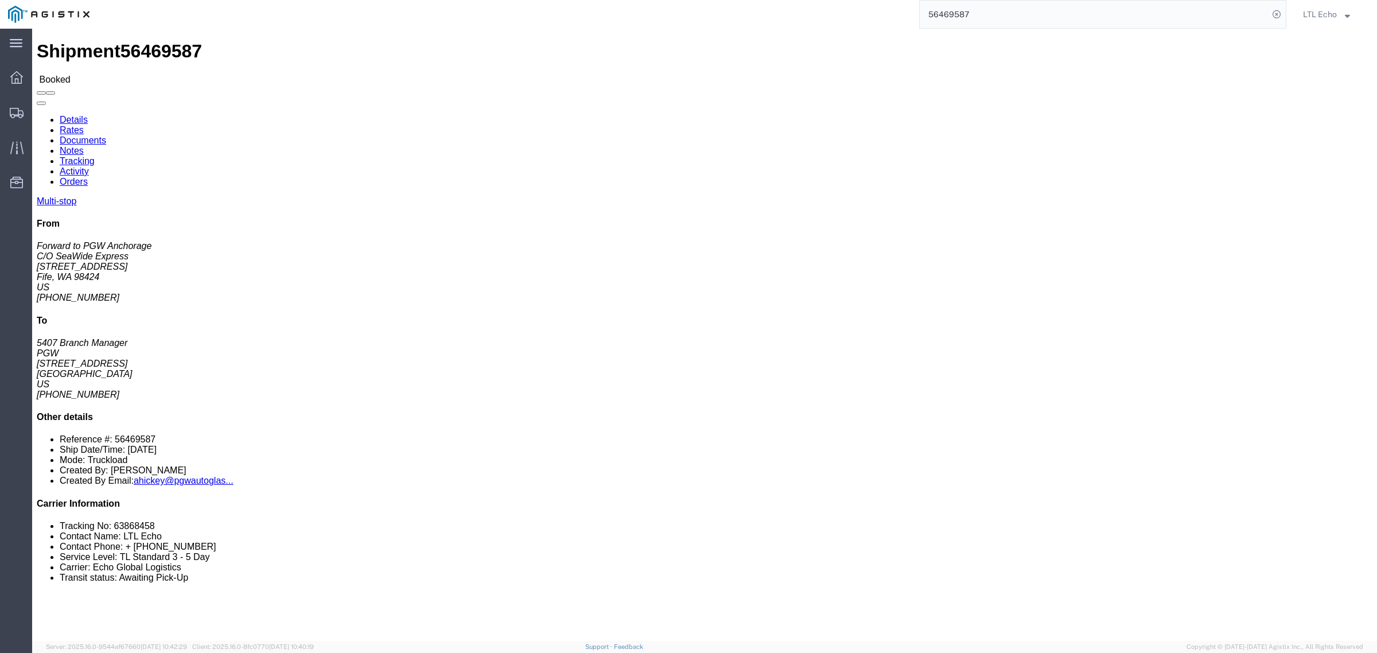
click li "Tracking No: 63868458"
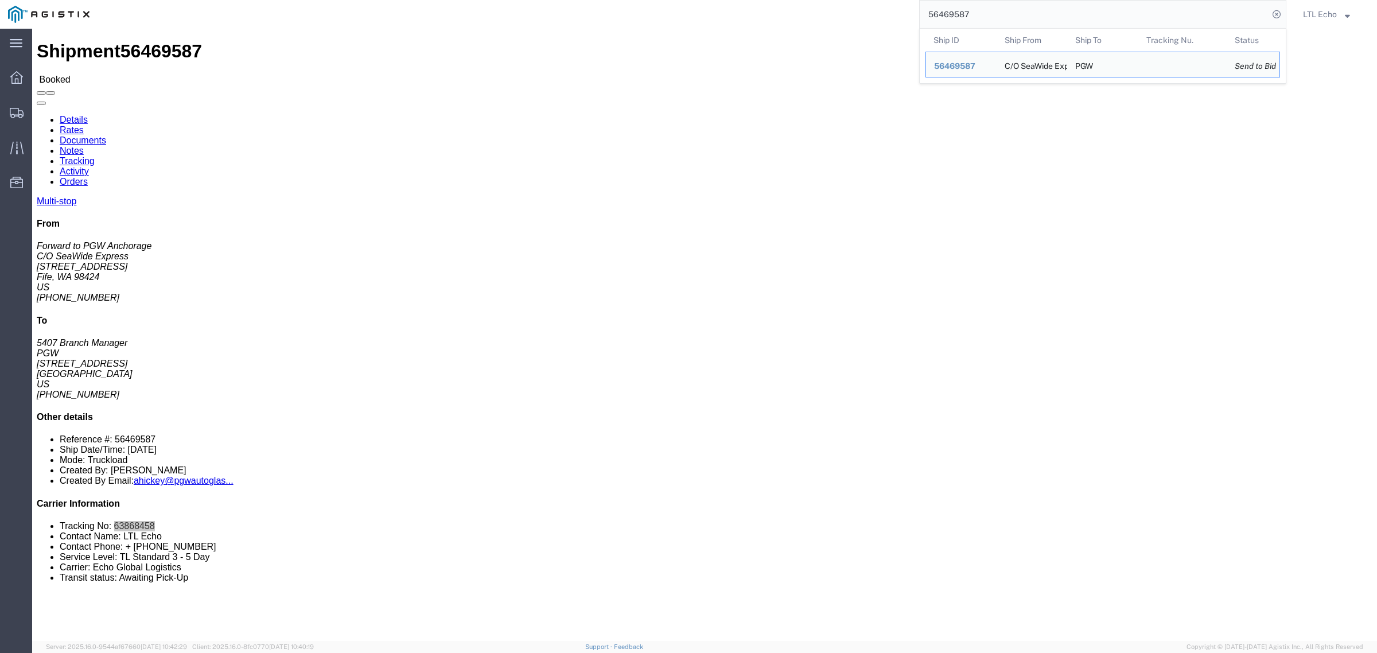
drag, startPoint x: 947, startPoint y: 20, endPoint x: 798, endPoint y: 20, distance: 149.1
click at [798, 20] on div "56469587 Ship ID Ship From Ship To Tracking Nu. Status Ship ID 56469587 Ship Fr…" at bounding box center [692, 14] width 1188 height 29
paste input "70216"
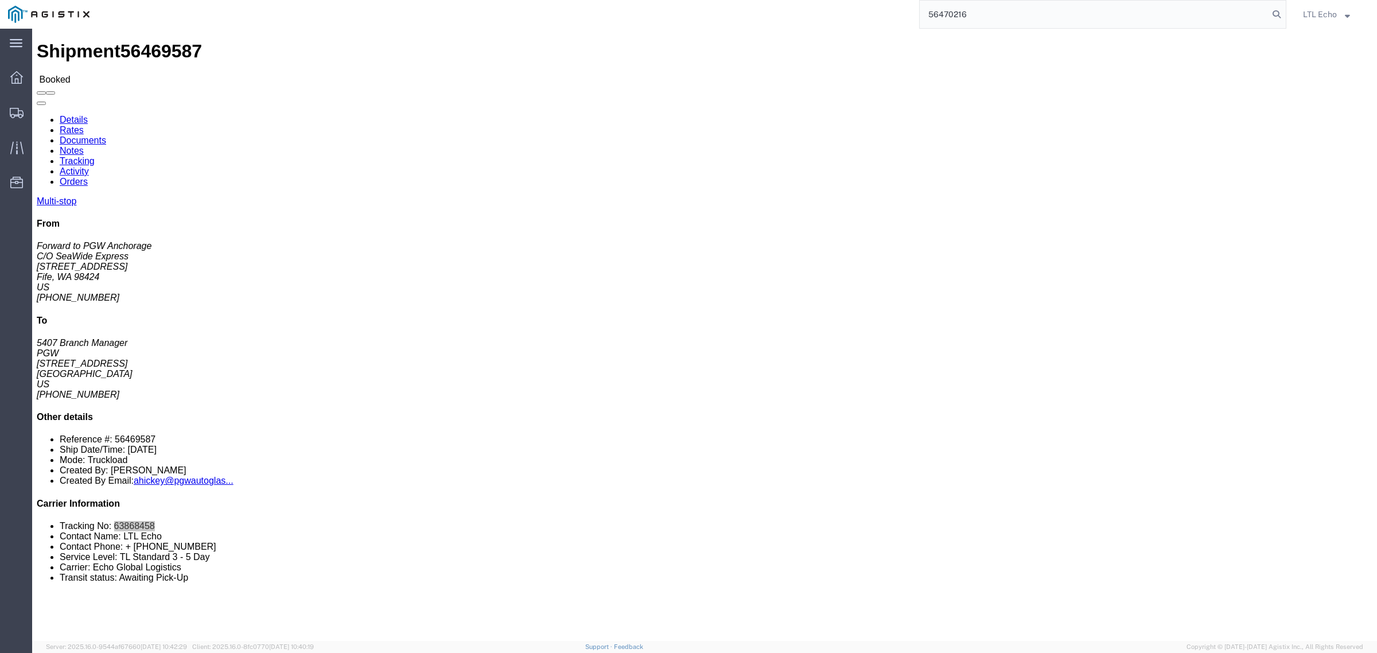
type input "56470216"
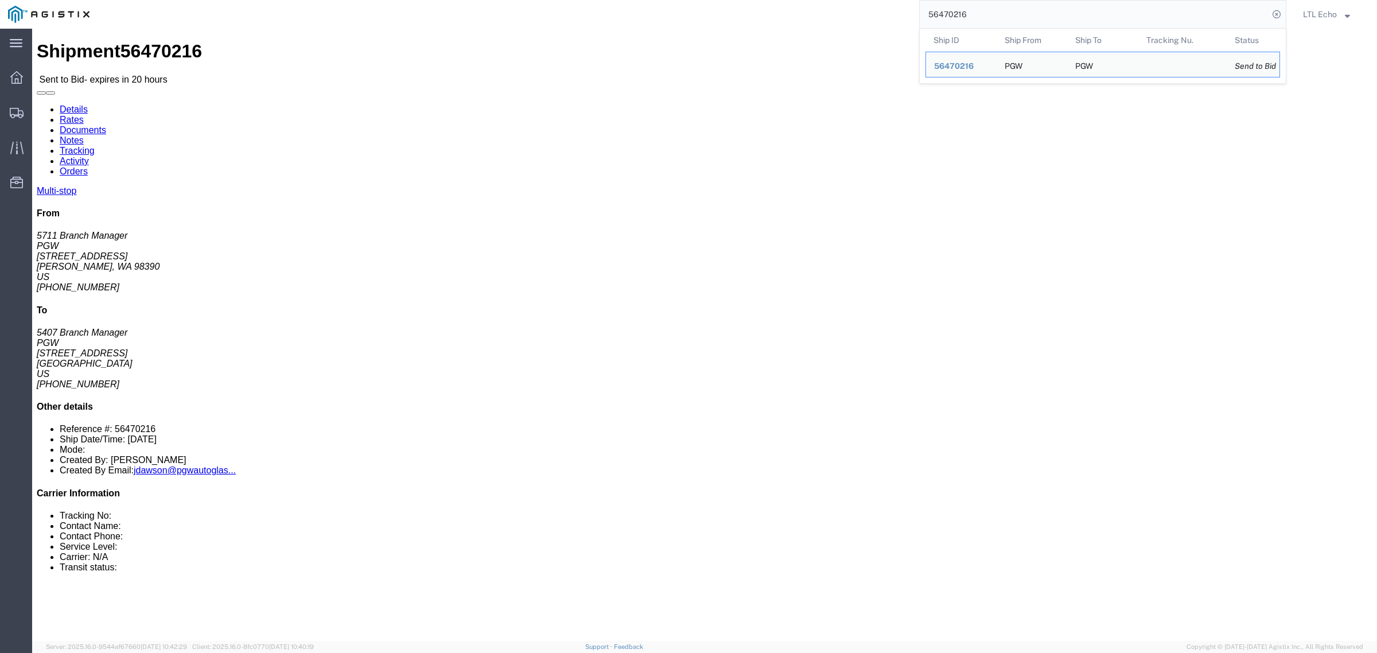
click div "Ship From PGW (5711 Branch Manager) [STREET_ADDRESS][PERSON_NAME] [PHONE_NUMBER…"
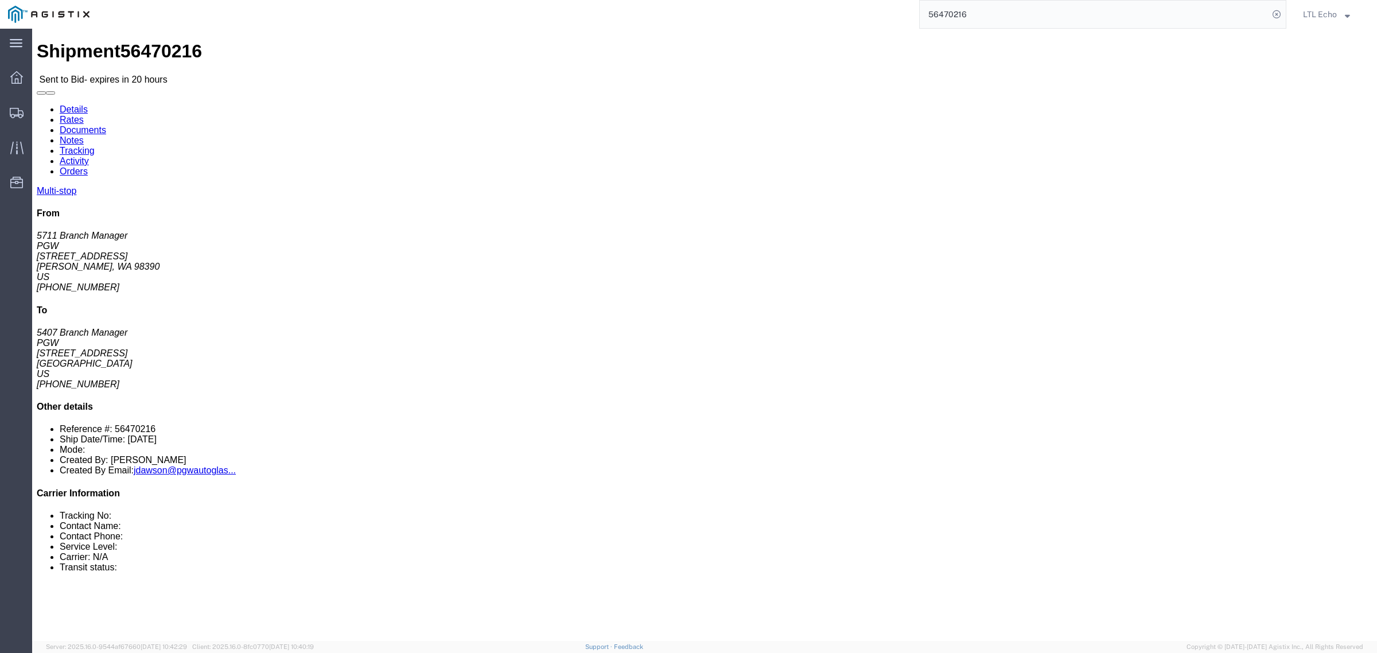
click link "Rates"
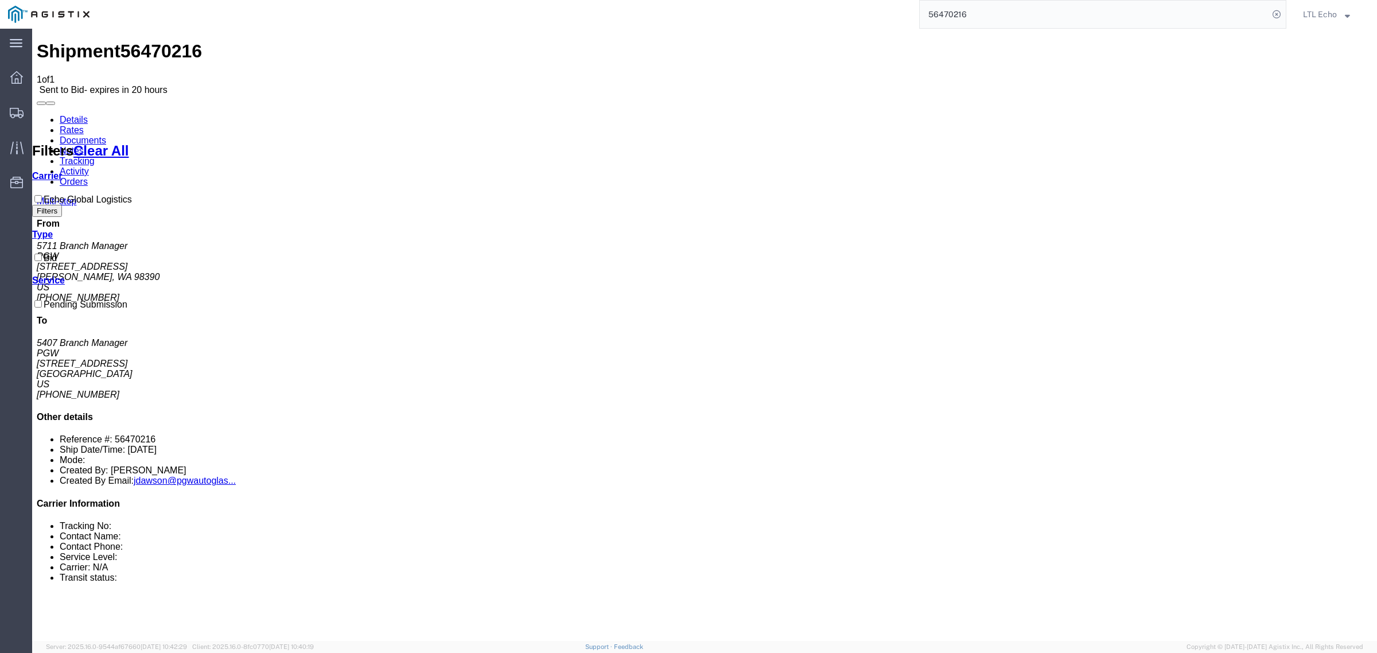
click at [106, 135] on link "Documents" at bounding box center [83, 140] width 46 height 10
click at [84, 146] on link "Notes" at bounding box center [72, 151] width 24 height 10
click at [76, 115] on link "Details" at bounding box center [74, 120] width 28 height 10
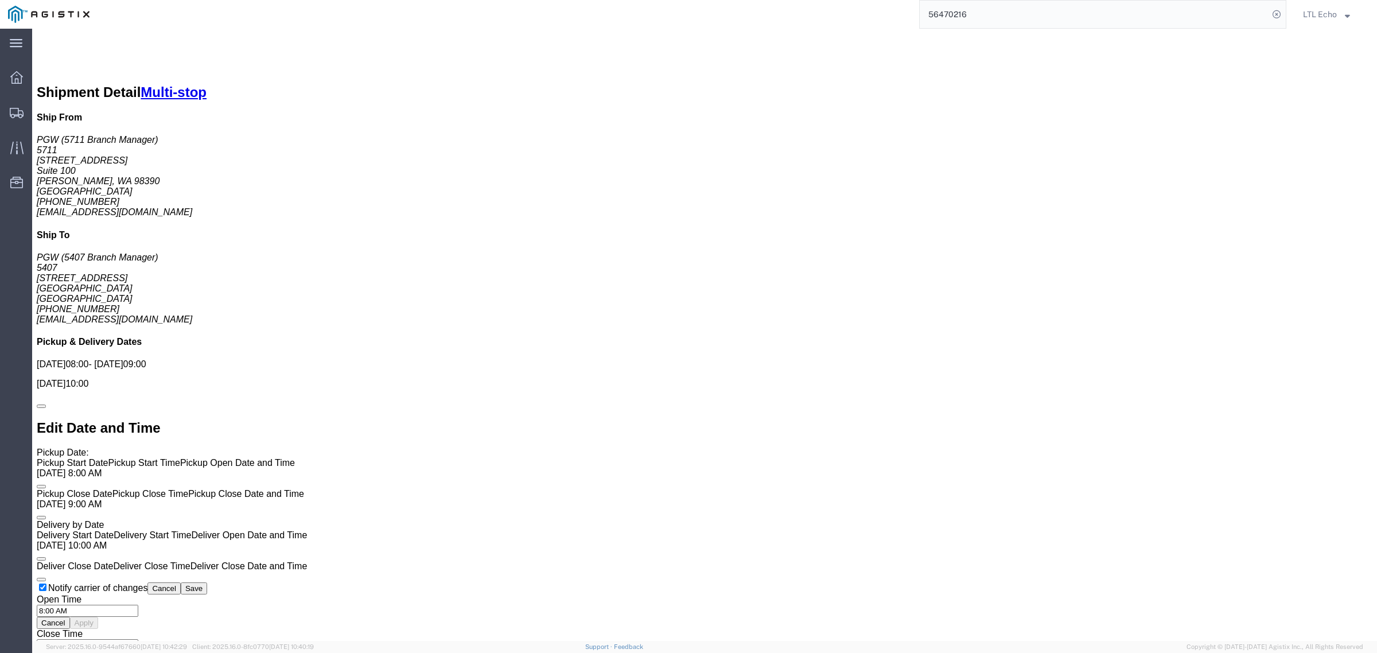
scroll to position [789, 0]
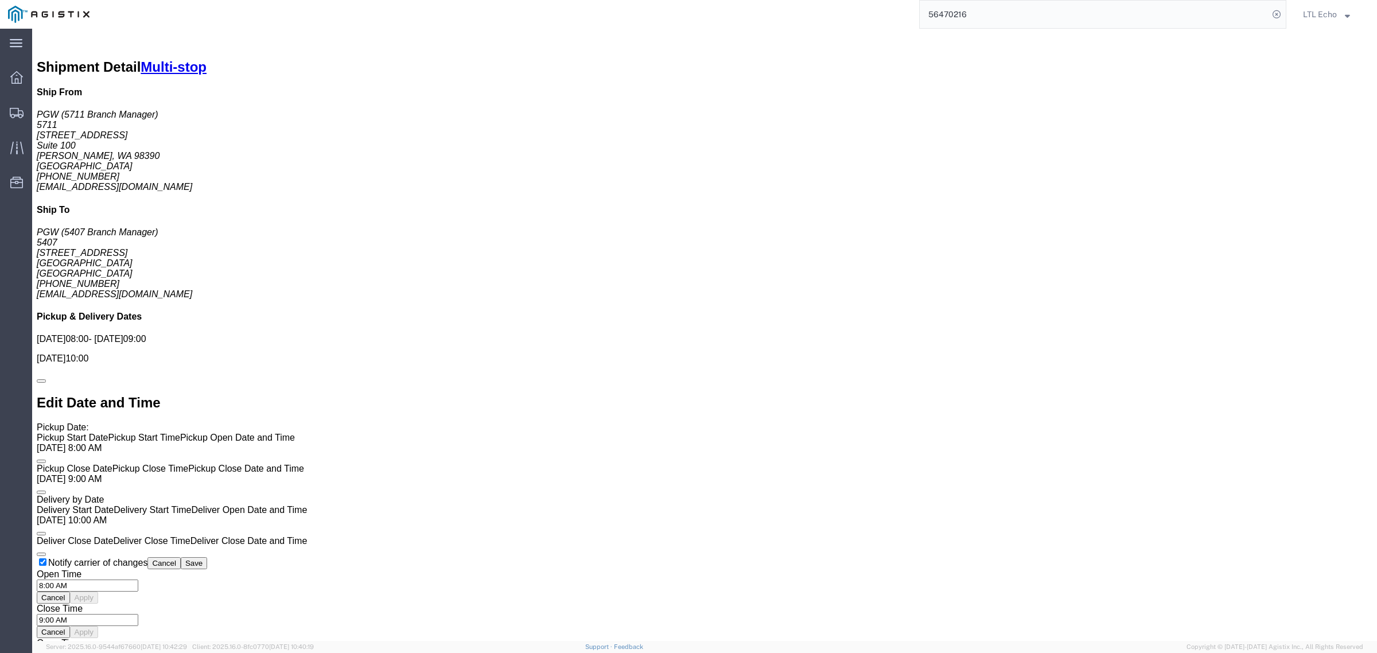
click link "Enter / Modify Bid"
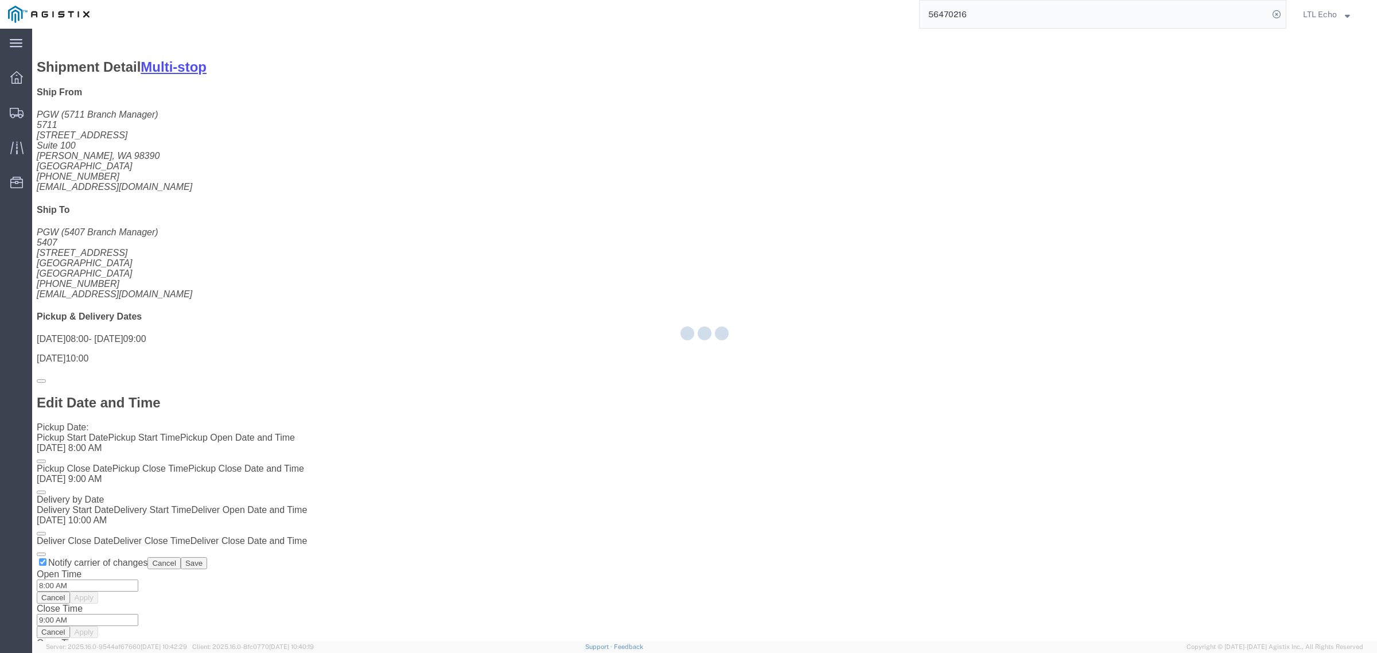
select select "4622"
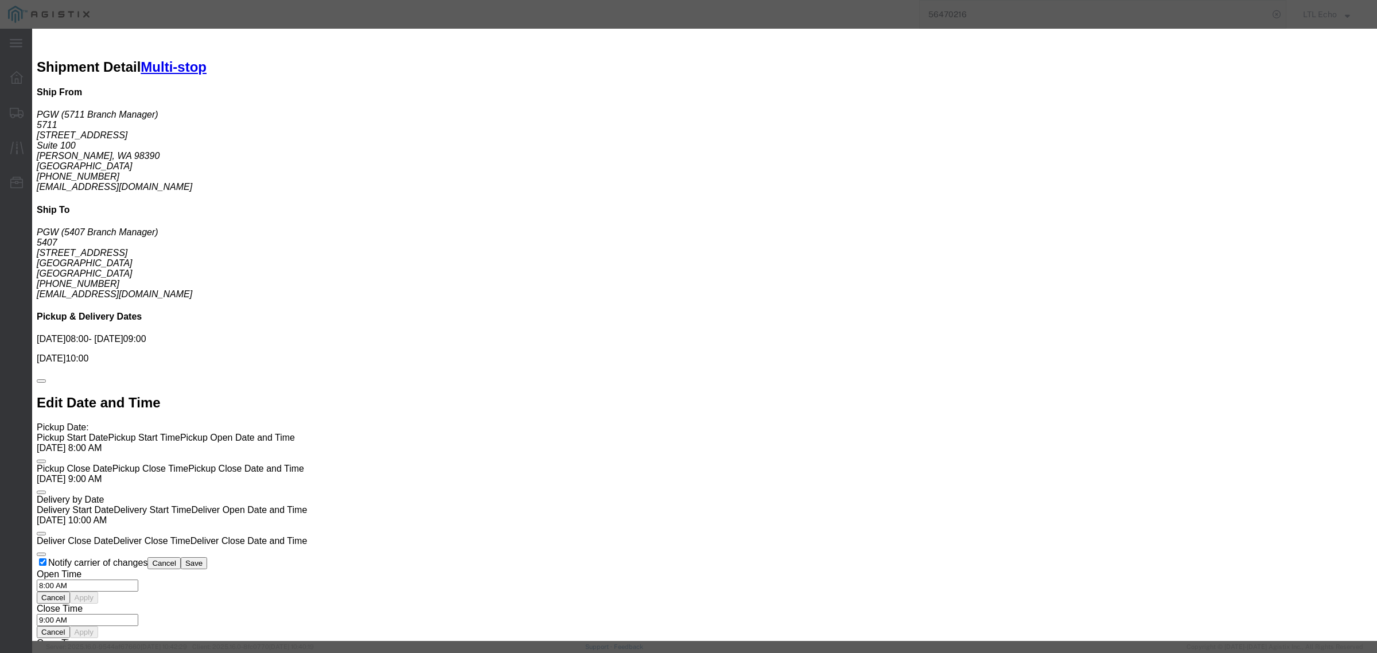
click icon "button"
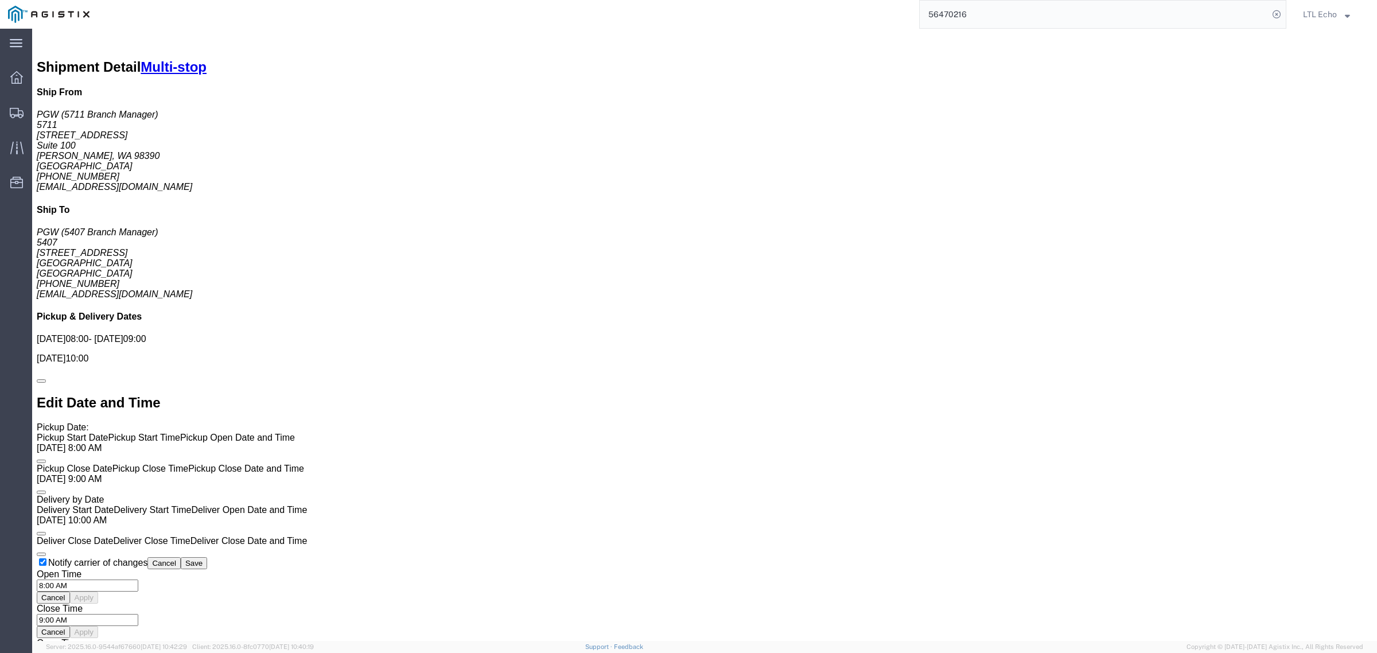
scroll to position [1003, 0]
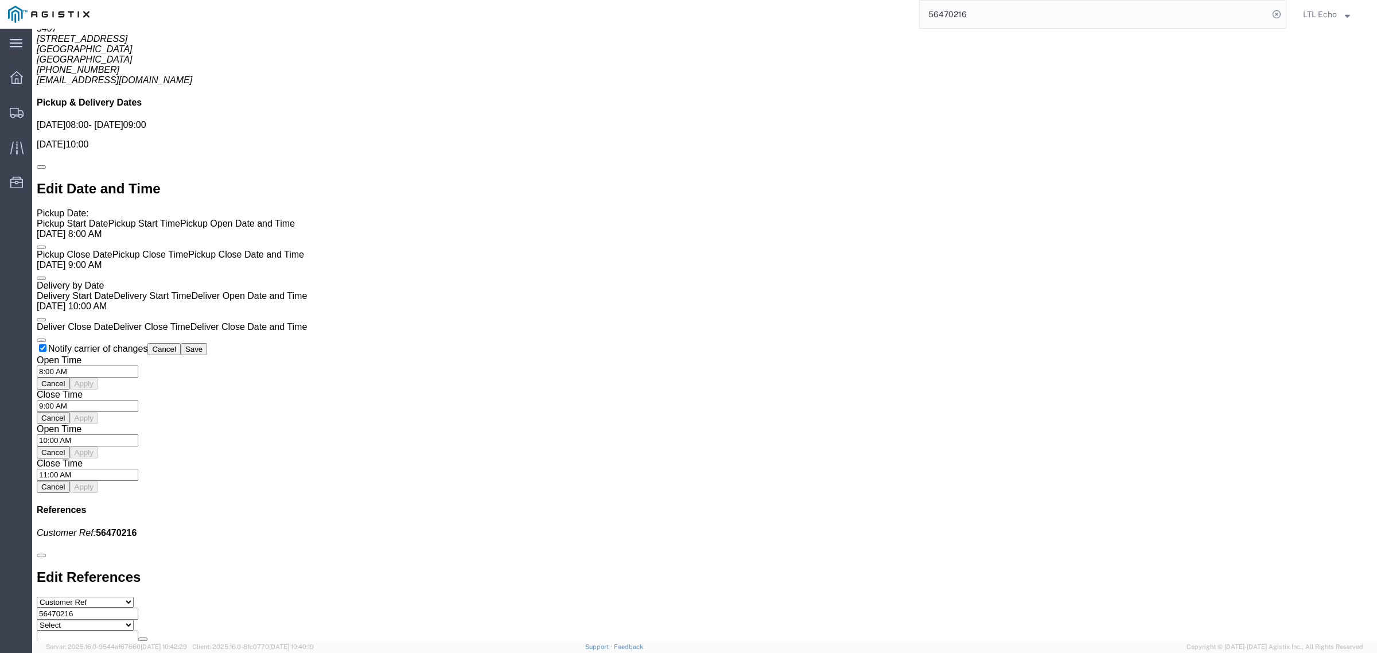
click link "Enter / Modify Bid"
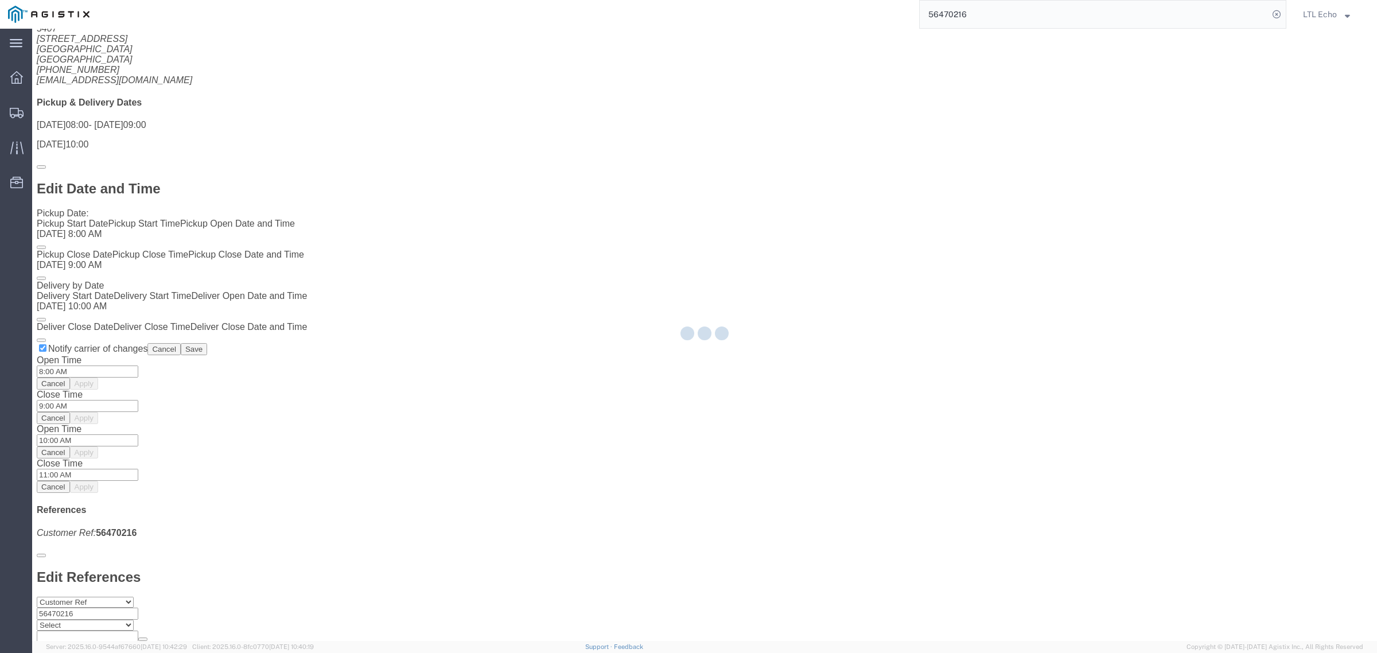
select select "4622"
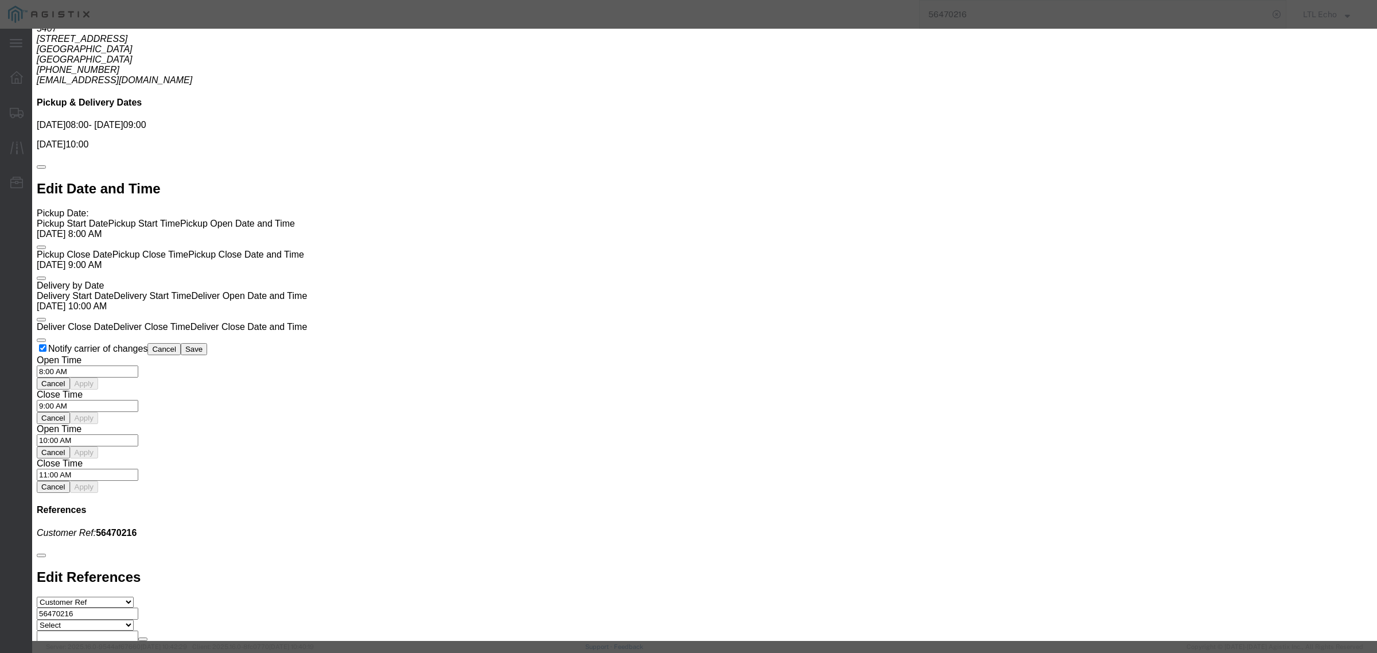
click select "Select Guaranteed Next Day LTL Standard 3-5 Day Rail TL Standard 3 - 5 Day"
select select "13989"
click select "Select Guaranteed Next Day LTL Standard 3-5 Day Rail TL Standard 3 - 5 Day"
click input "text"
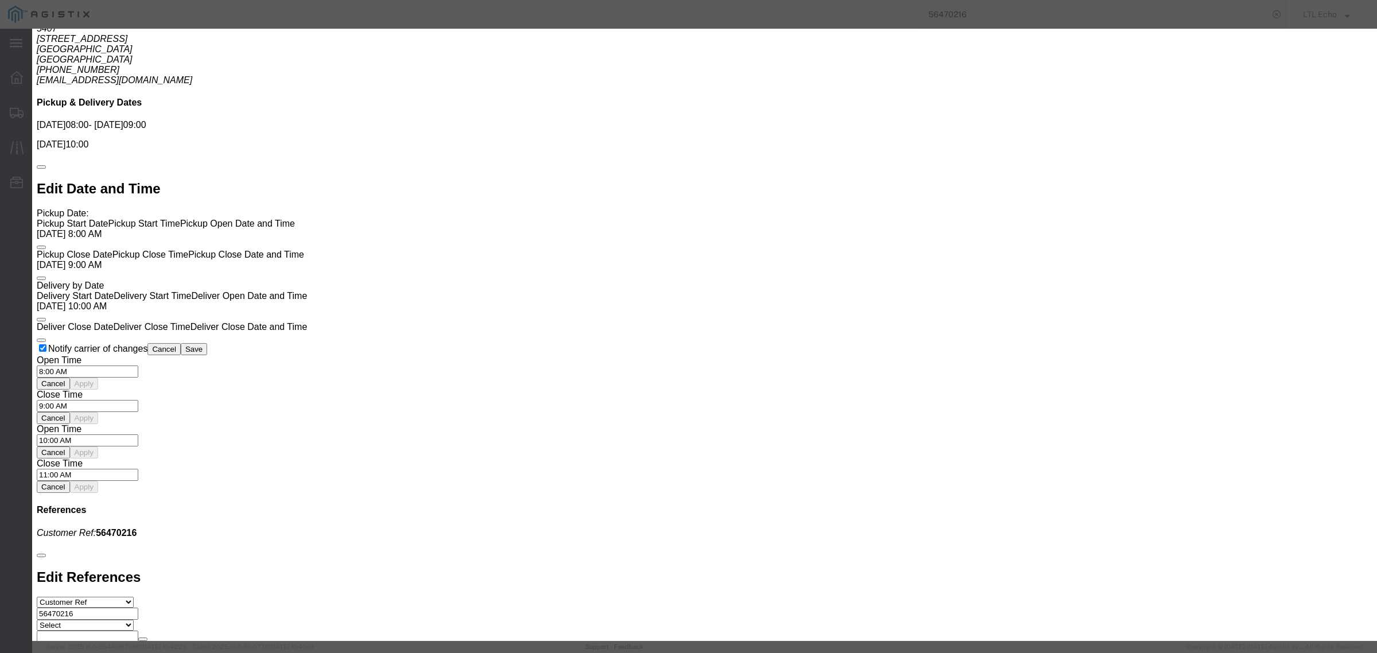
type input "56470216"
click input "number"
type input "1950"
click button "Submit"
